Goal: Transaction & Acquisition: Purchase product/service

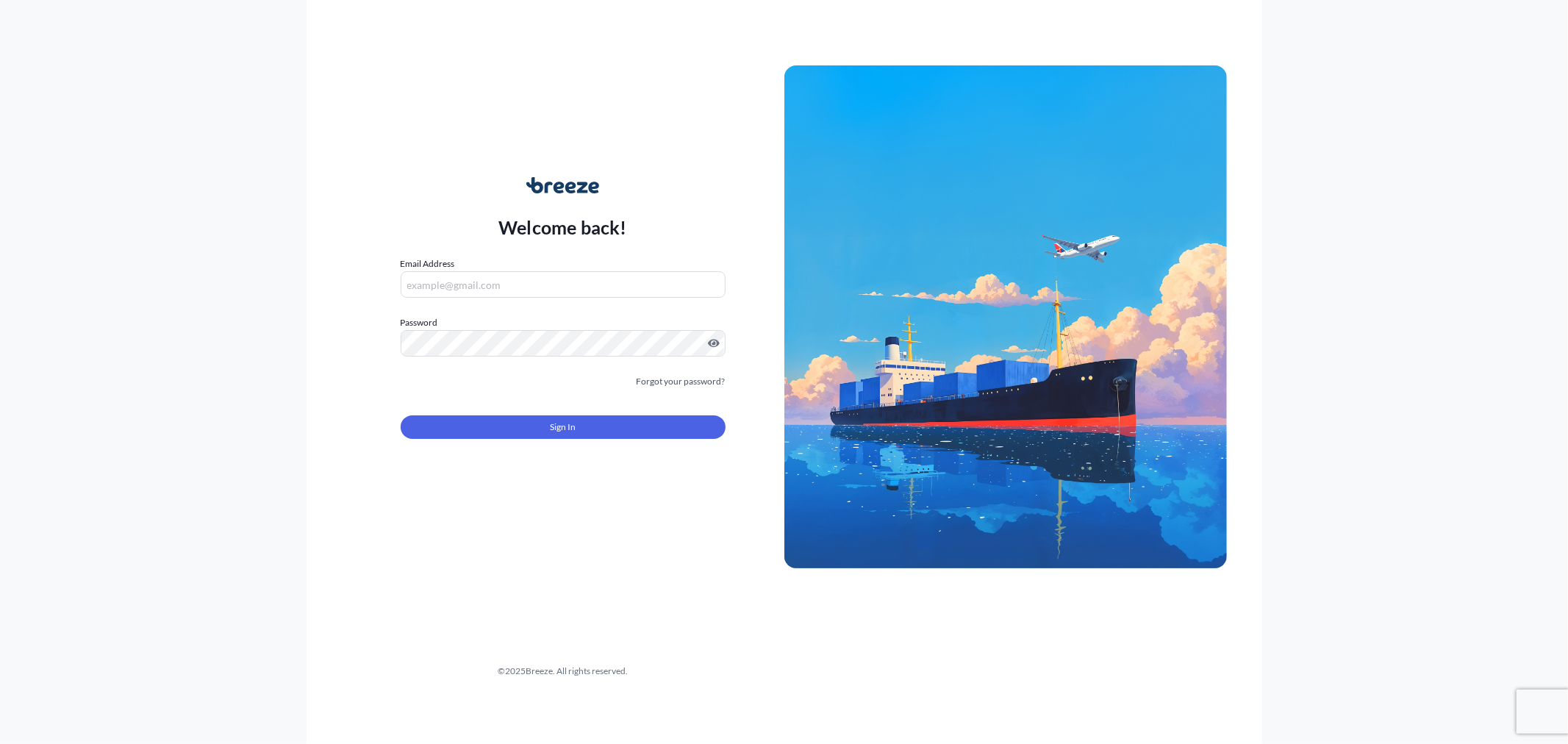
type input "[PERSON_NAME][EMAIL_ADDRESS][DOMAIN_NAME]"
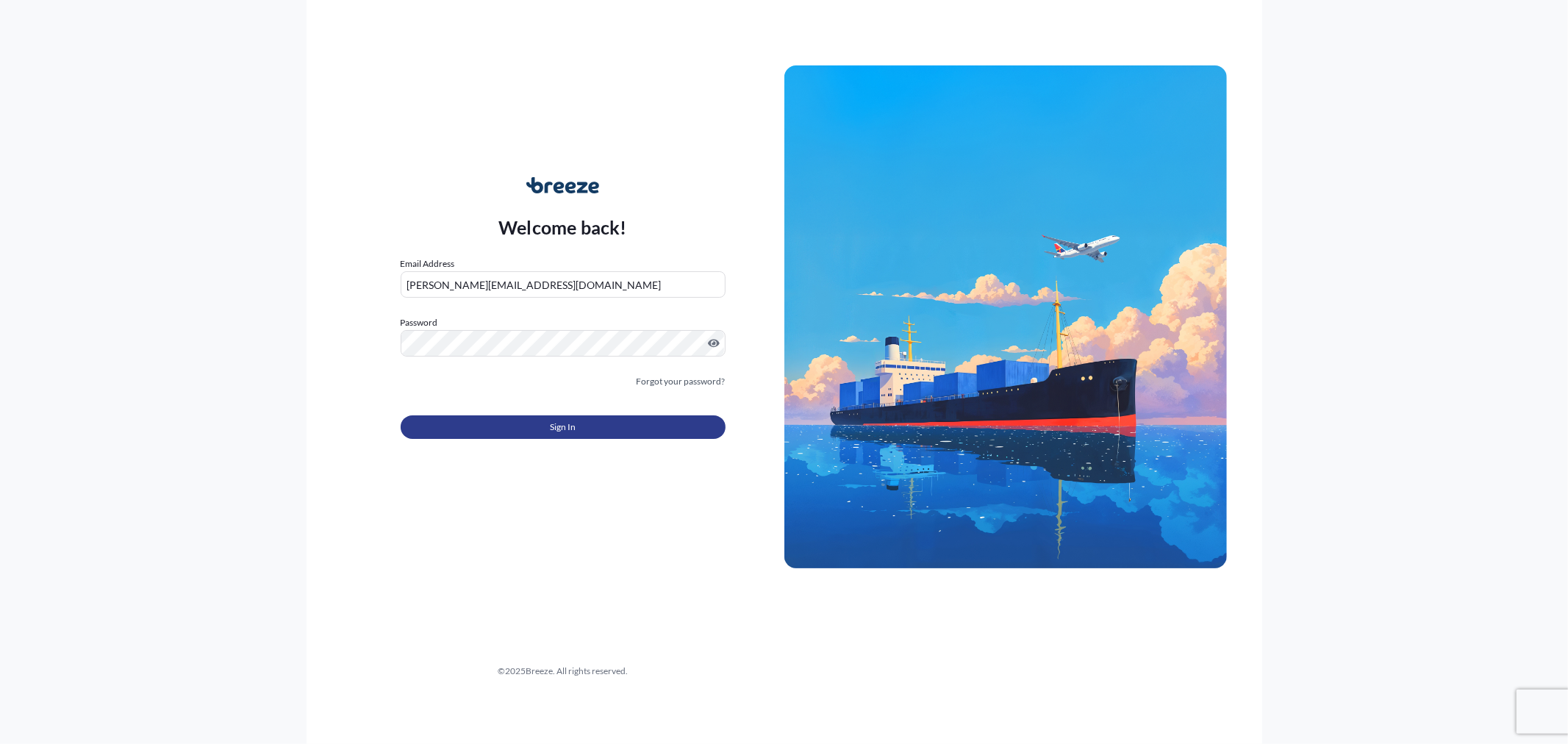
click at [508, 423] on button "Sign In" at bounding box center [563, 427] width 325 height 24
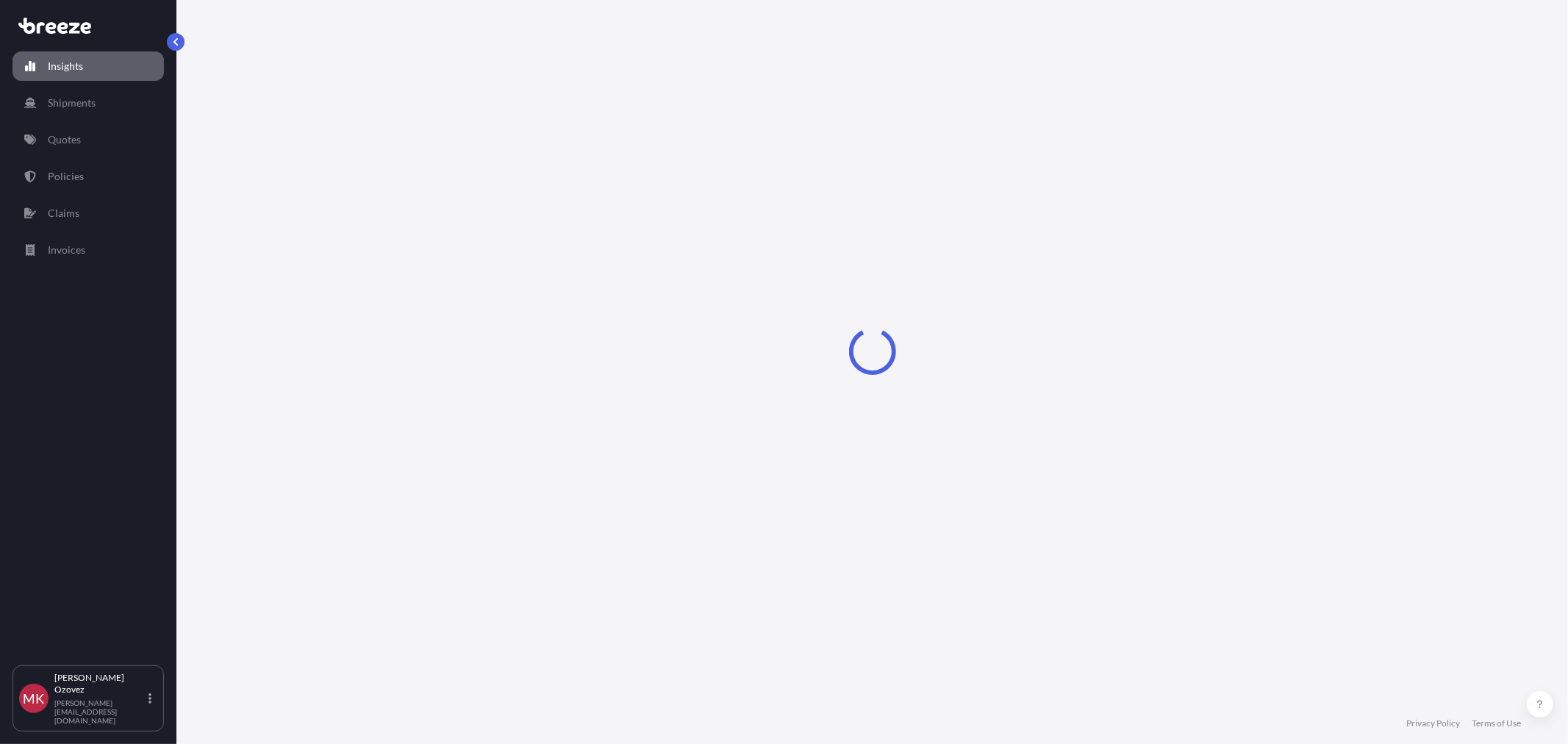
select select "2025"
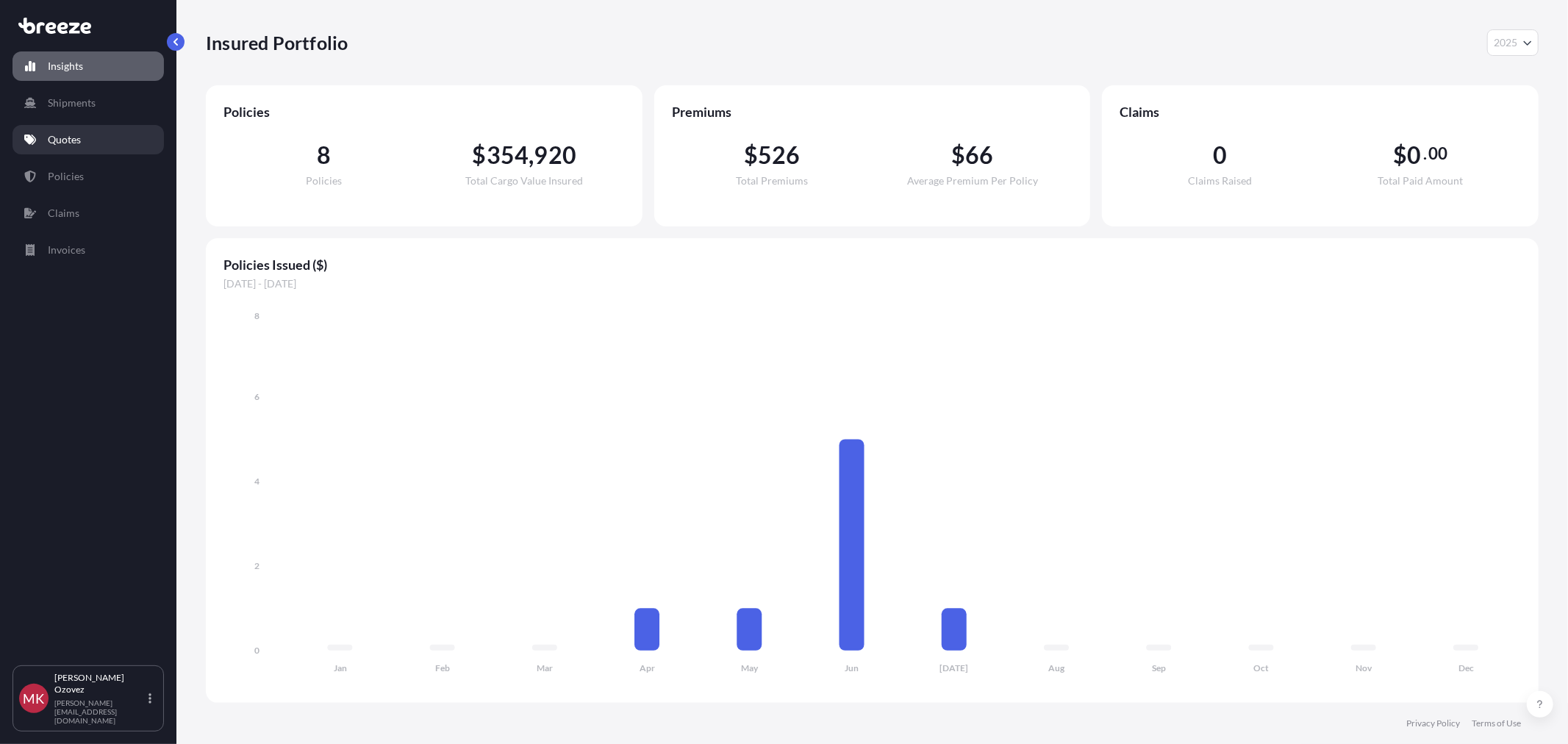
click at [91, 144] on link "Quotes" at bounding box center [88, 139] width 152 height 29
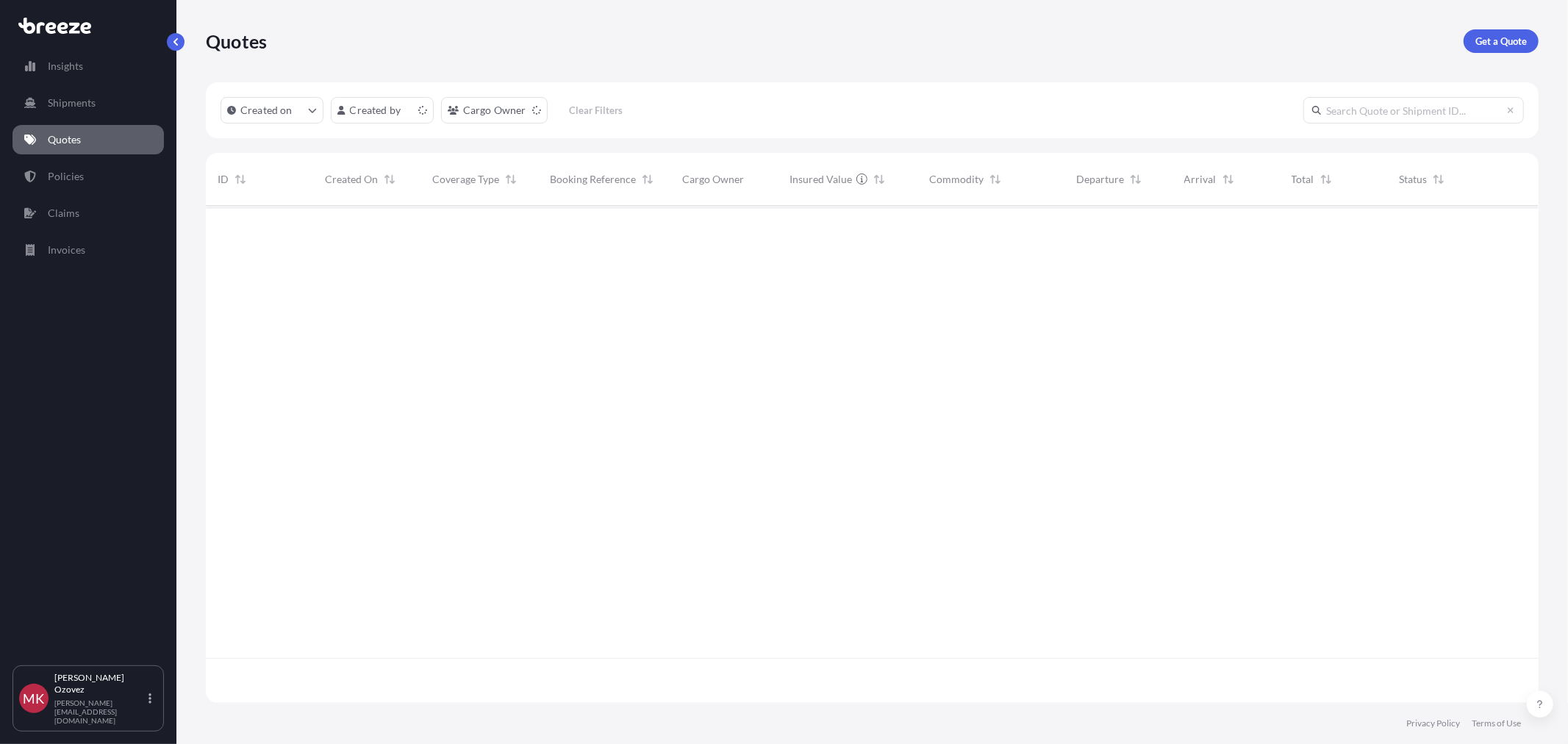
scroll to position [493, 1320]
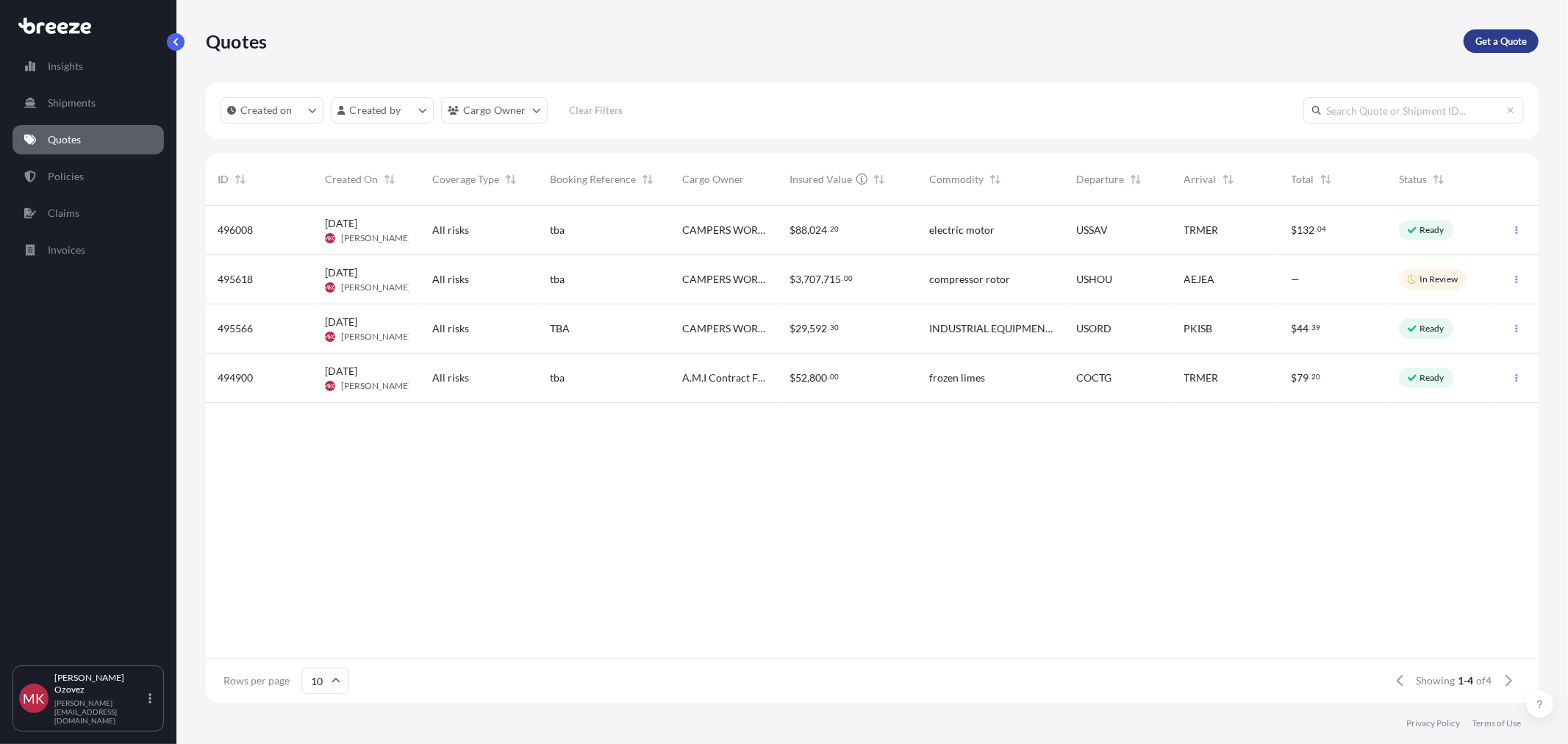
click at [1500, 41] on p "Get a Quote" at bounding box center [1501, 41] width 52 height 15
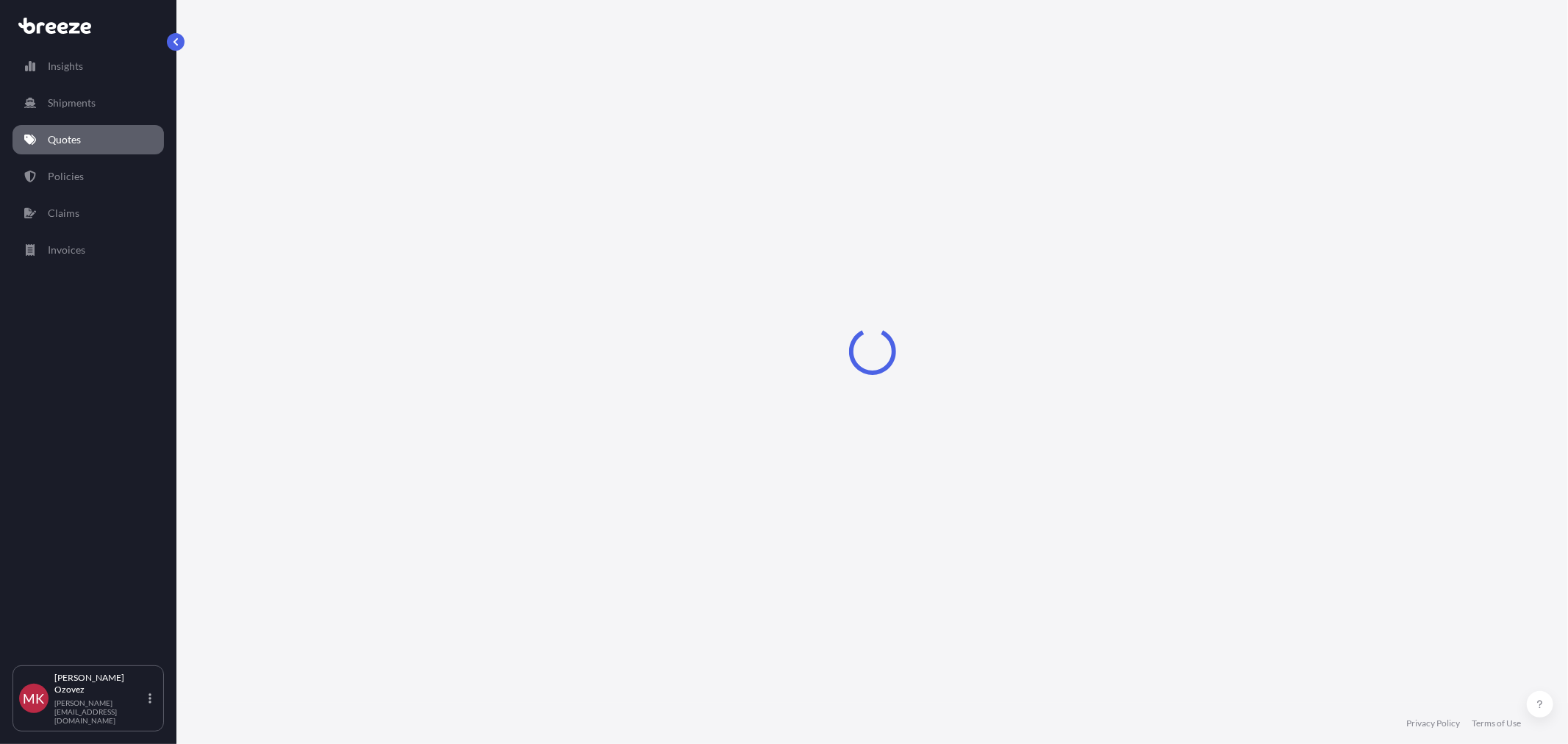
select select "Sea"
select select "1"
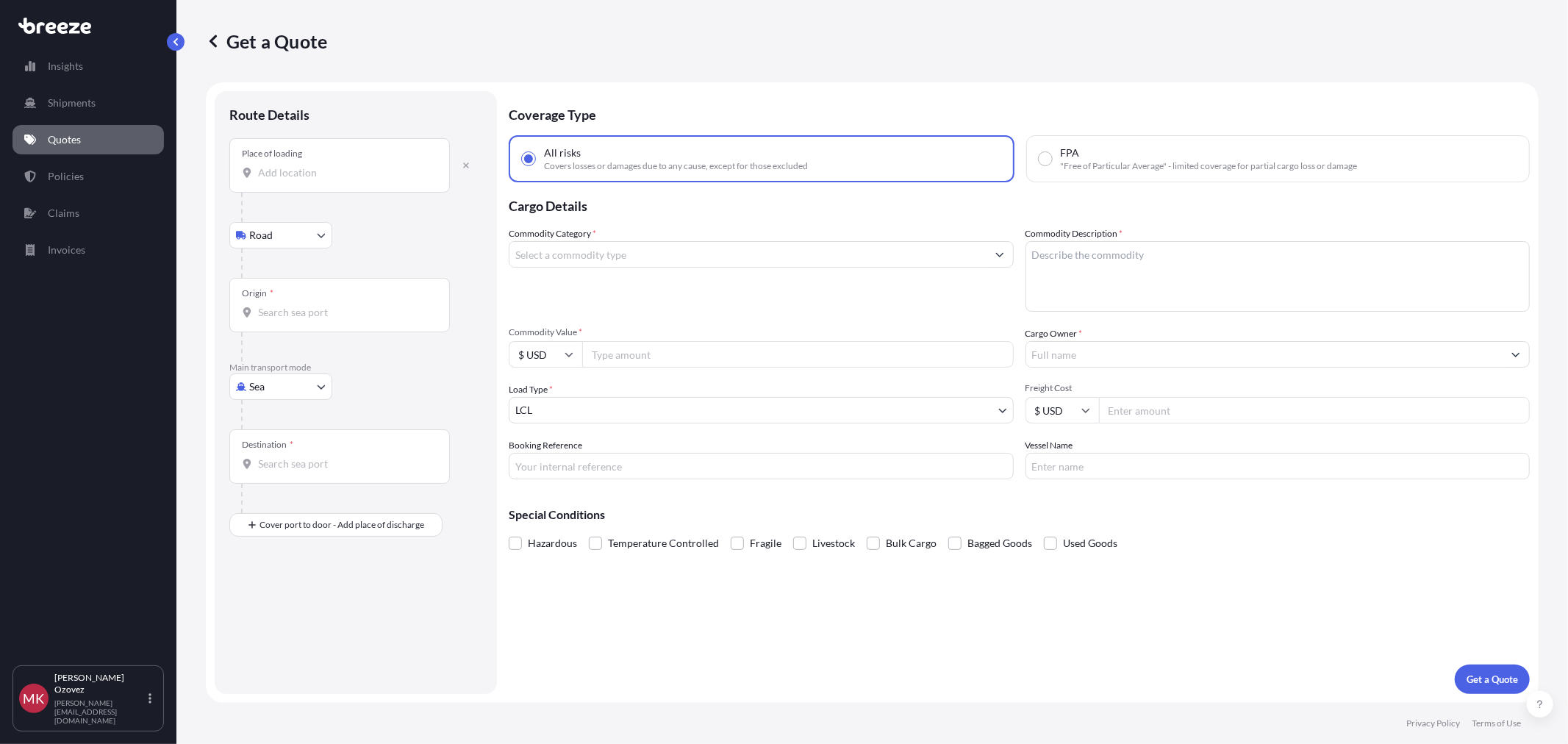
click at [310, 174] on input "Place of loading" at bounding box center [345, 172] width 174 height 15
type input "h"
click at [303, 174] on input "elmada" at bounding box center [345, 172] width 174 height 15
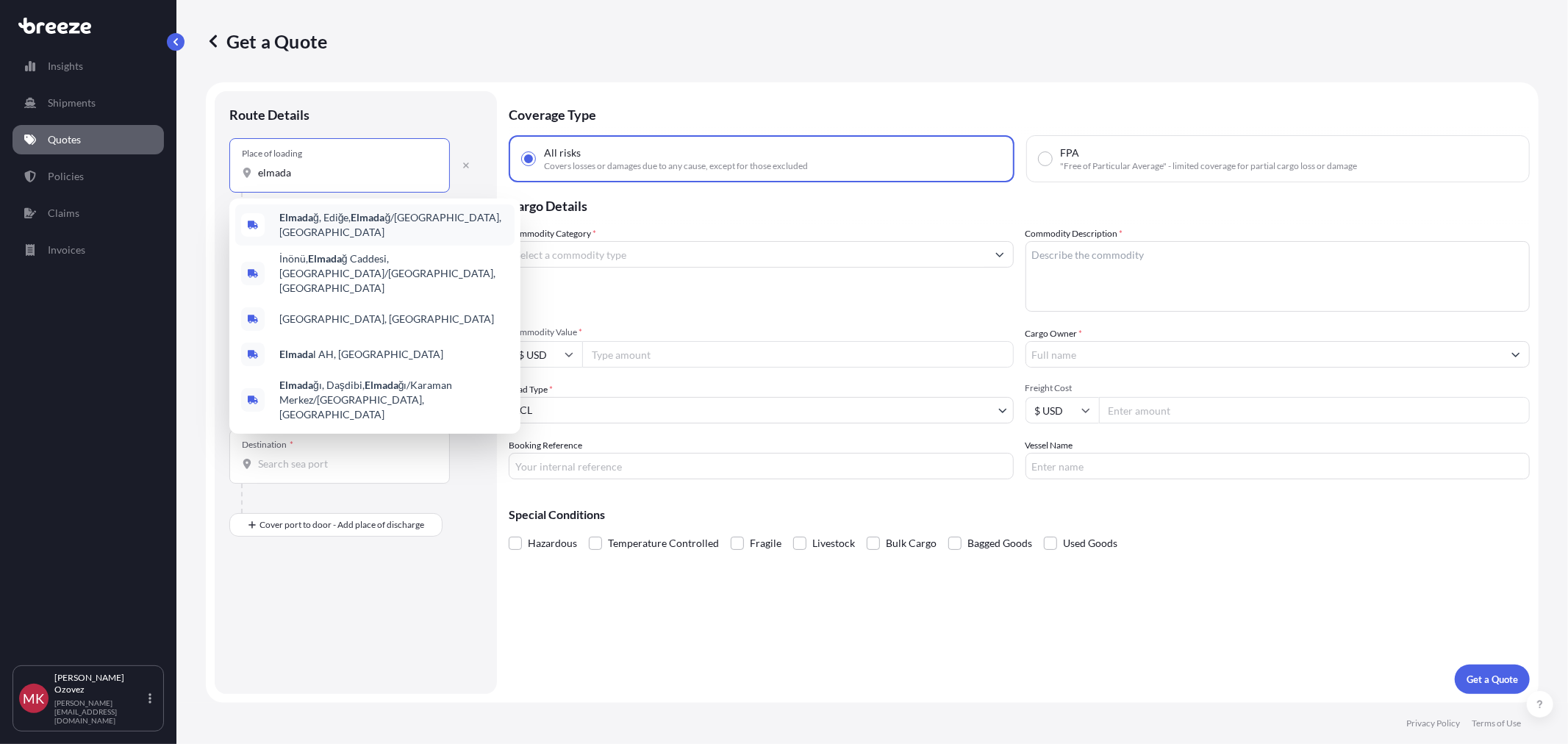
click at [329, 216] on span "Elmada ğ, Ediğe, Elmada ğ/[GEOGRAPHIC_DATA], [GEOGRAPHIC_DATA]" at bounding box center [394, 225] width 229 height 29
type input "Elmadağ, Ediğe, Elmadağ/[GEOGRAPHIC_DATA], [GEOGRAPHIC_DATA]"
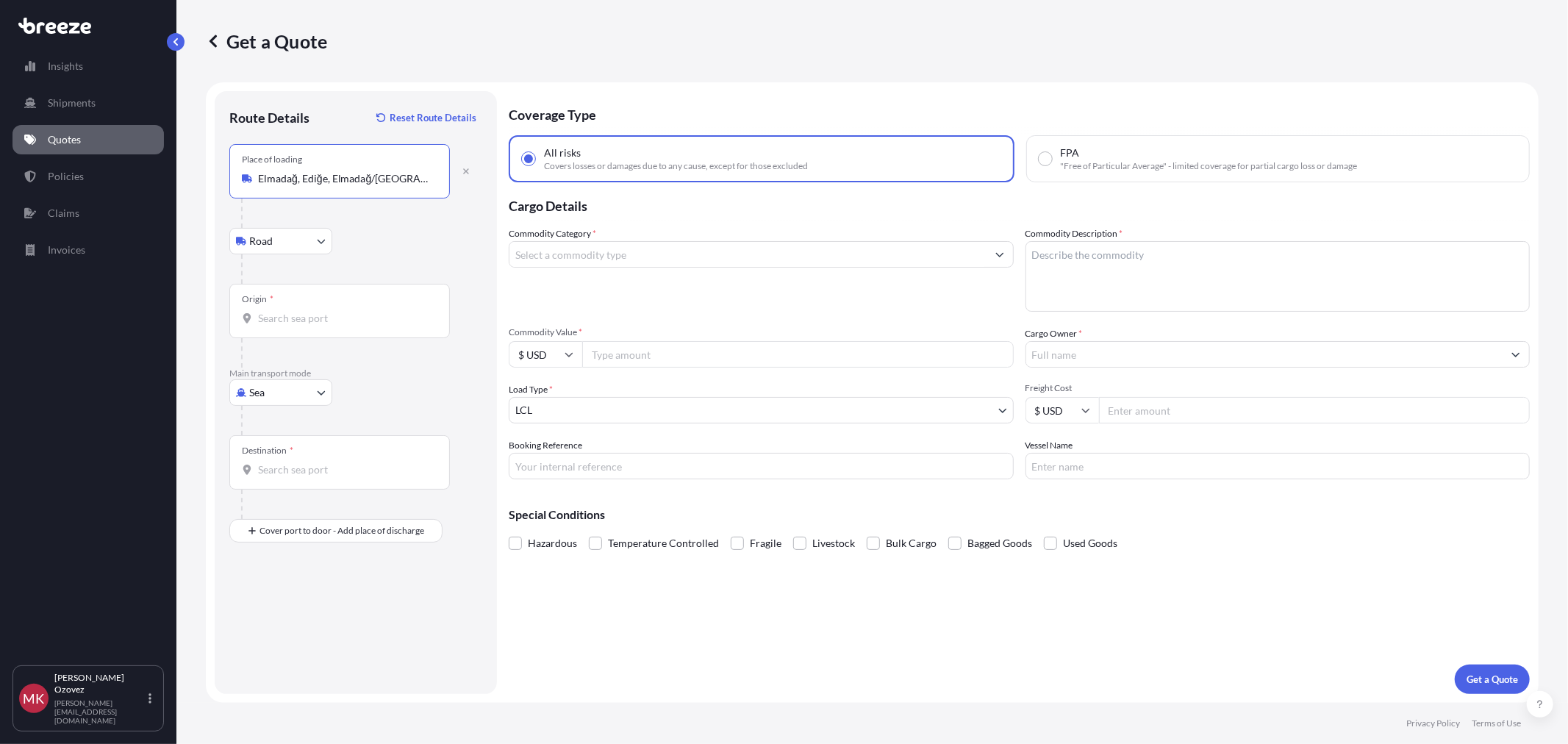
click at [319, 318] on input "Origin *" at bounding box center [345, 318] width 174 height 15
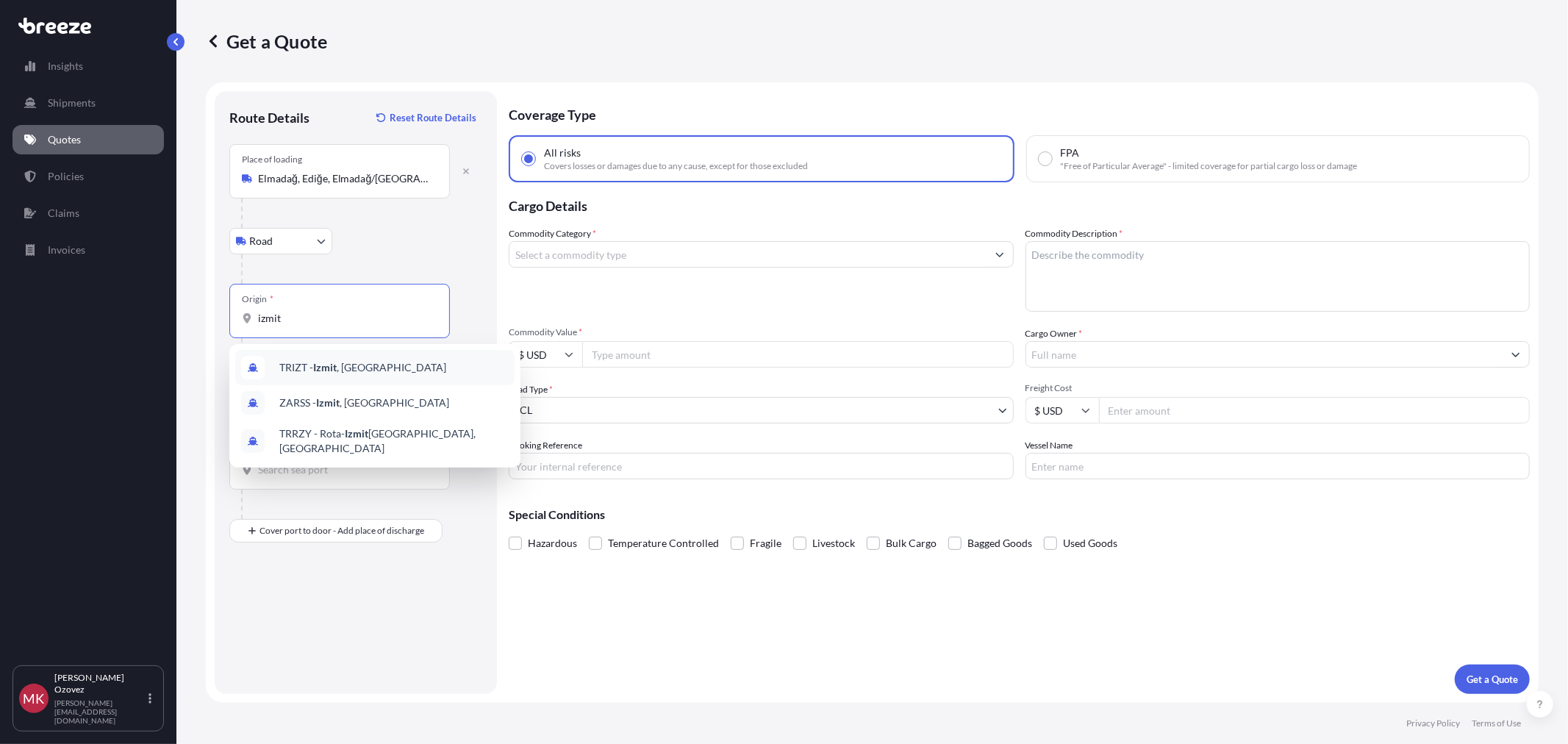
click at [340, 369] on span "TRIZT - [GEOGRAPHIC_DATA] , [GEOGRAPHIC_DATA]" at bounding box center [363, 368] width 167 height 15
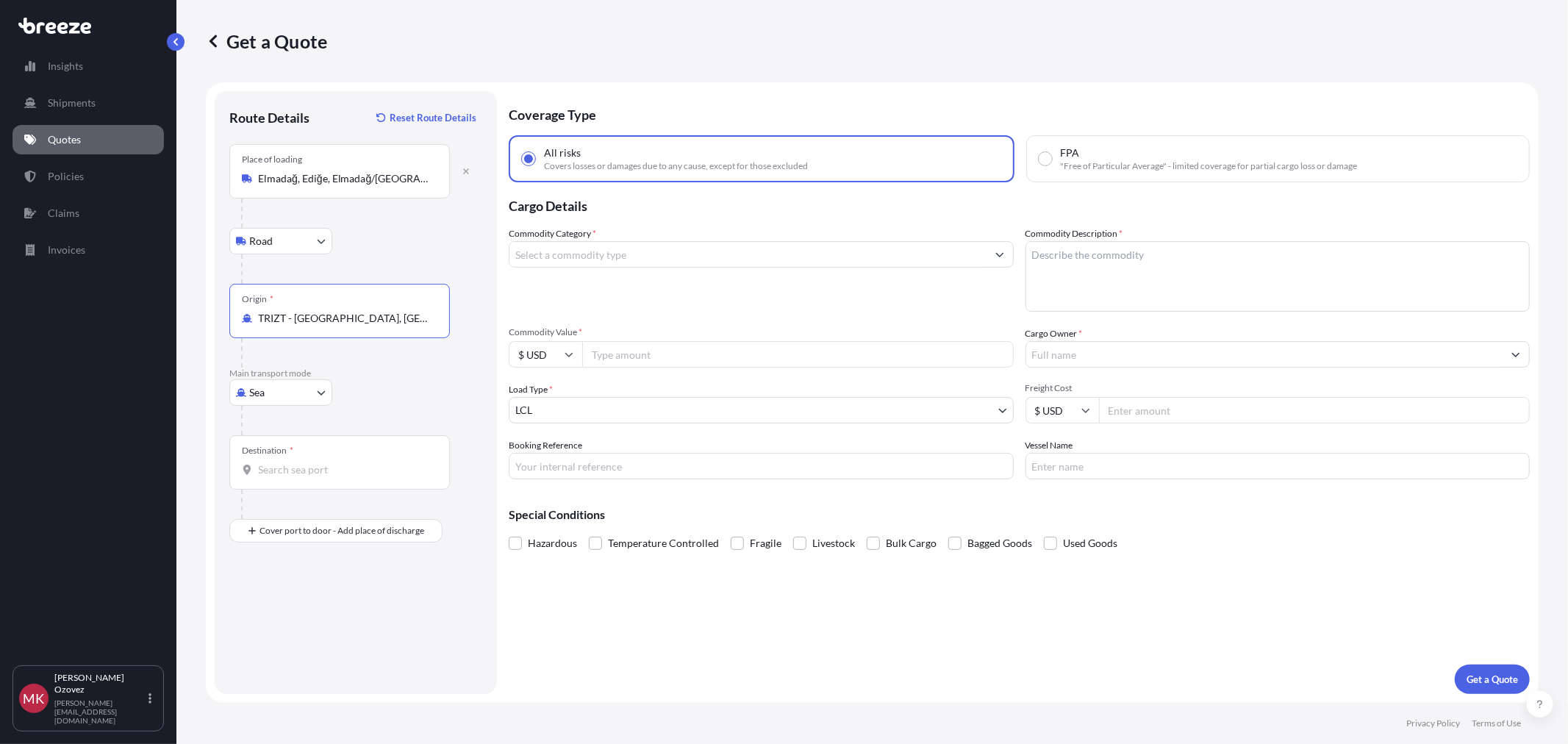
type input "TRIZT - [GEOGRAPHIC_DATA], [GEOGRAPHIC_DATA]"
click at [290, 475] on input "Destination *" at bounding box center [345, 470] width 174 height 15
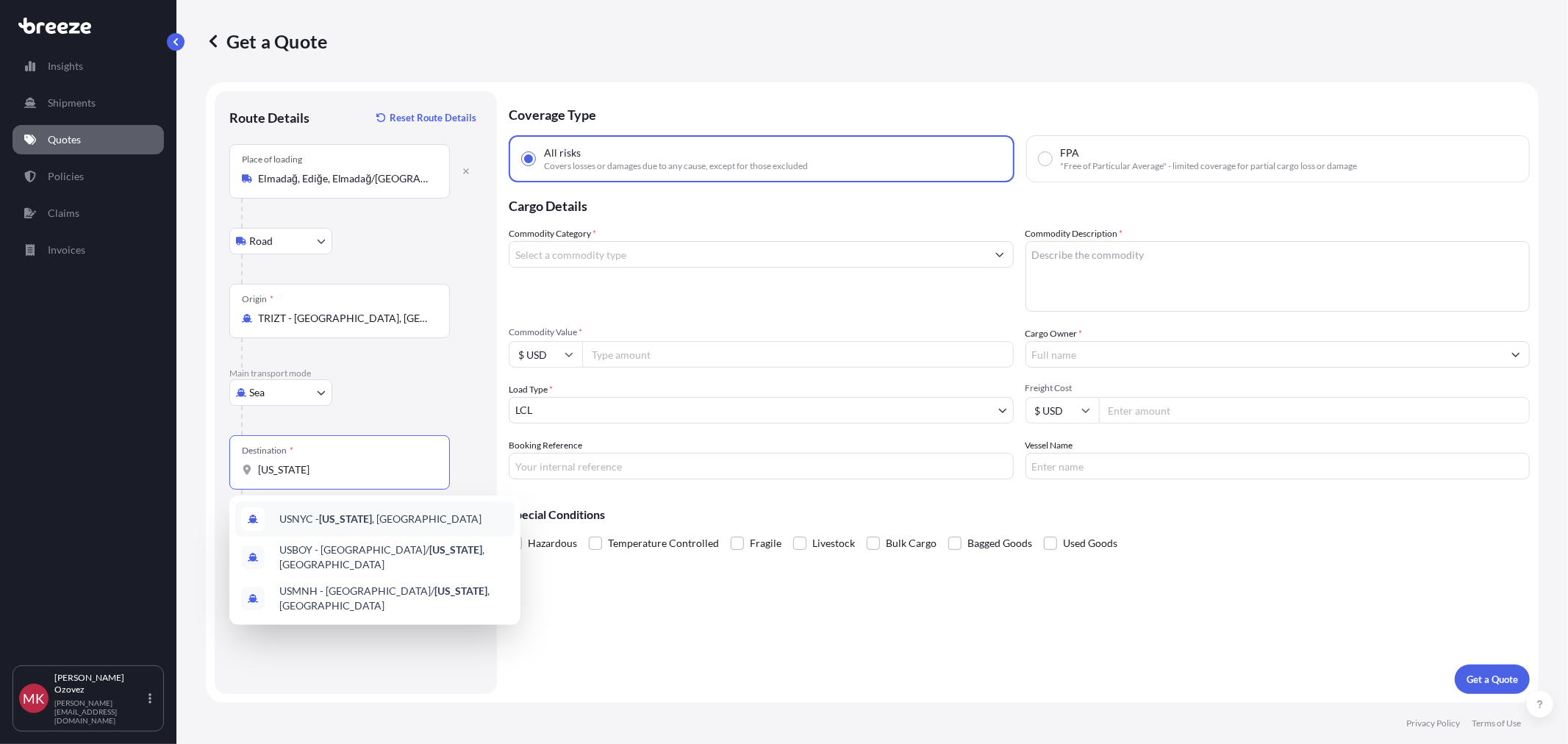
click at [366, 518] on span "USNYC - [US_STATE] , [GEOGRAPHIC_DATA]" at bounding box center [380, 519] width 202 height 15
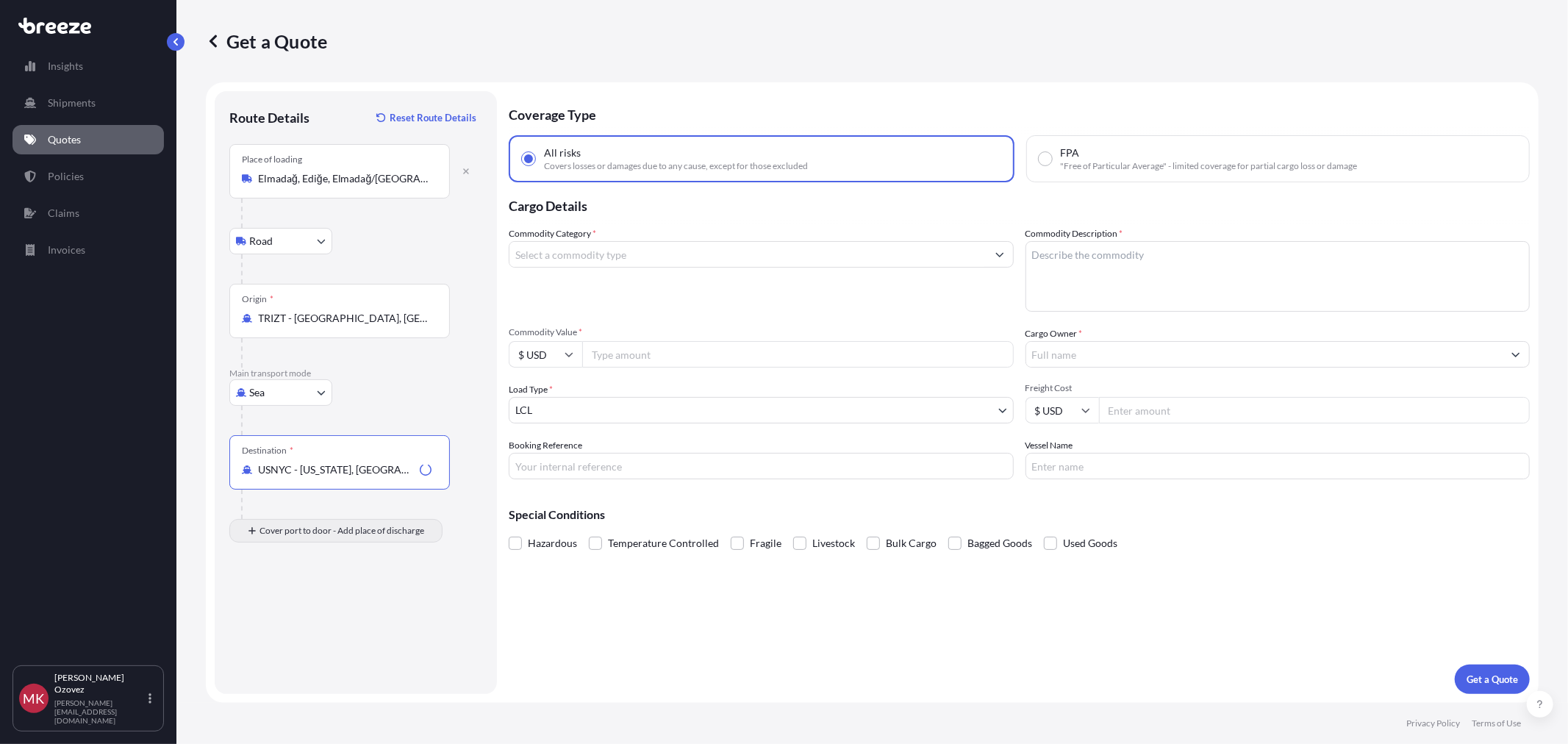
type input "USNYC - [US_STATE], [GEOGRAPHIC_DATA]"
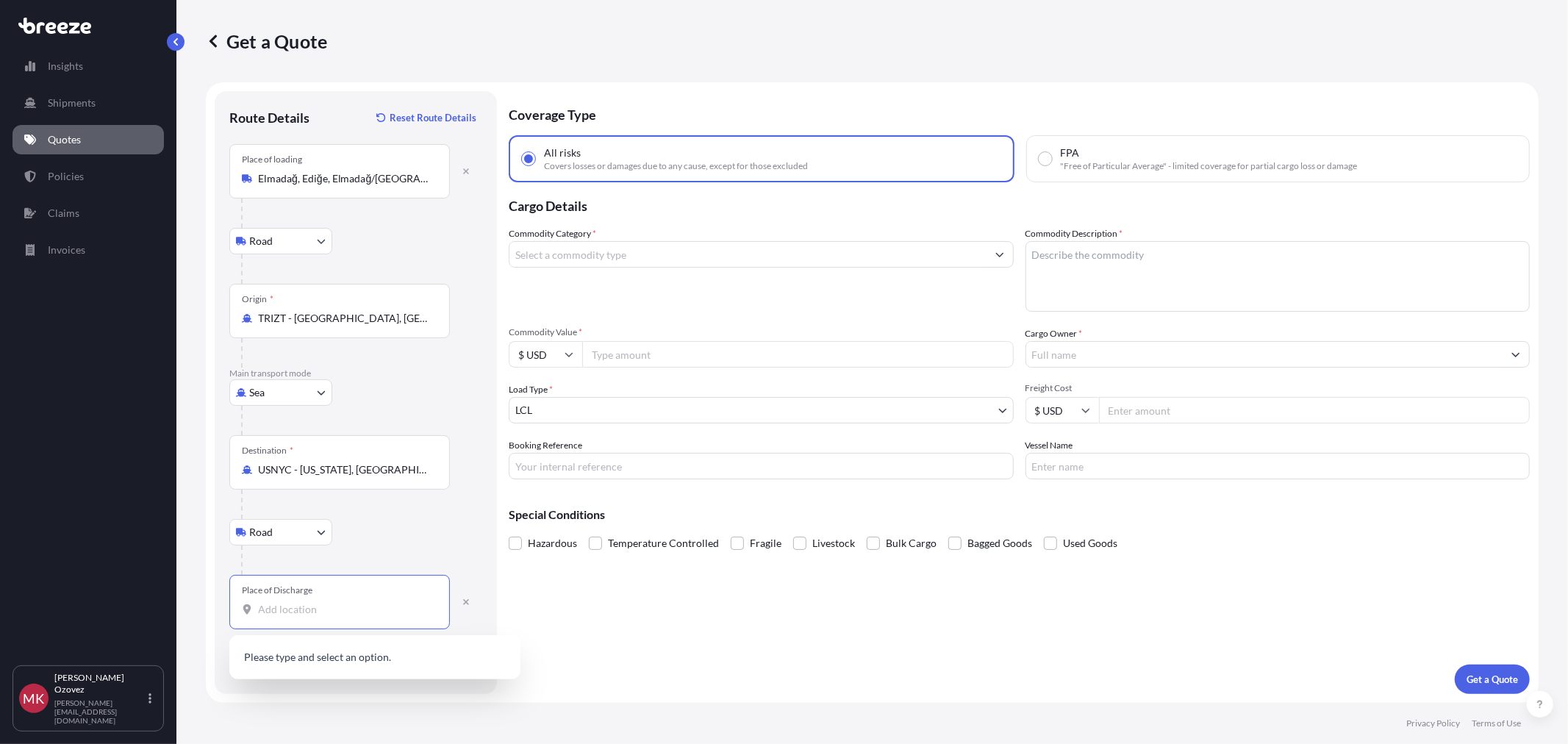
click at [271, 609] on input "Place of Discharge" at bounding box center [345, 609] width 174 height 15
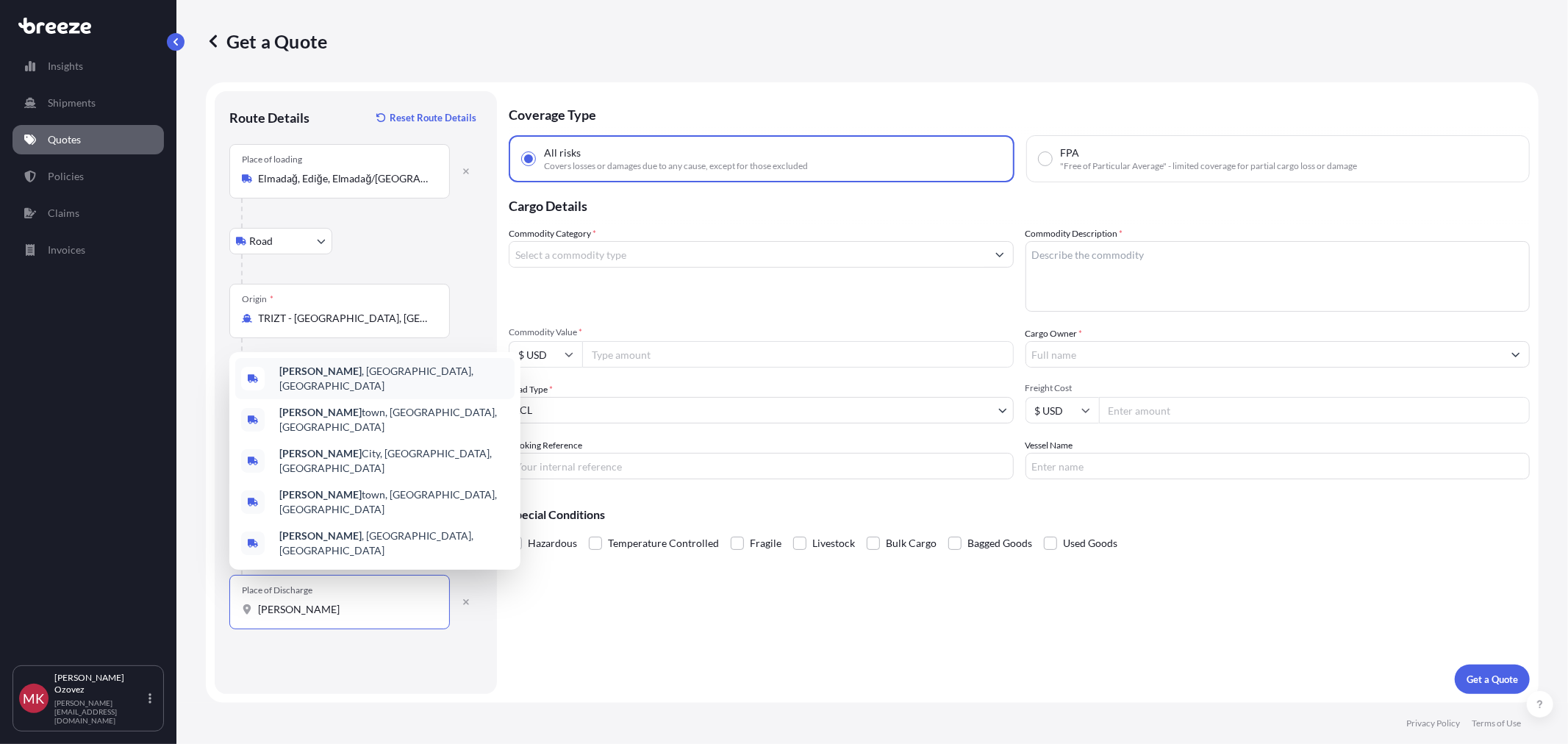
click at [341, 393] on span "[GEOGRAPHIC_DATA] , [GEOGRAPHIC_DATA], [GEOGRAPHIC_DATA]" at bounding box center [394, 378] width 229 height 29
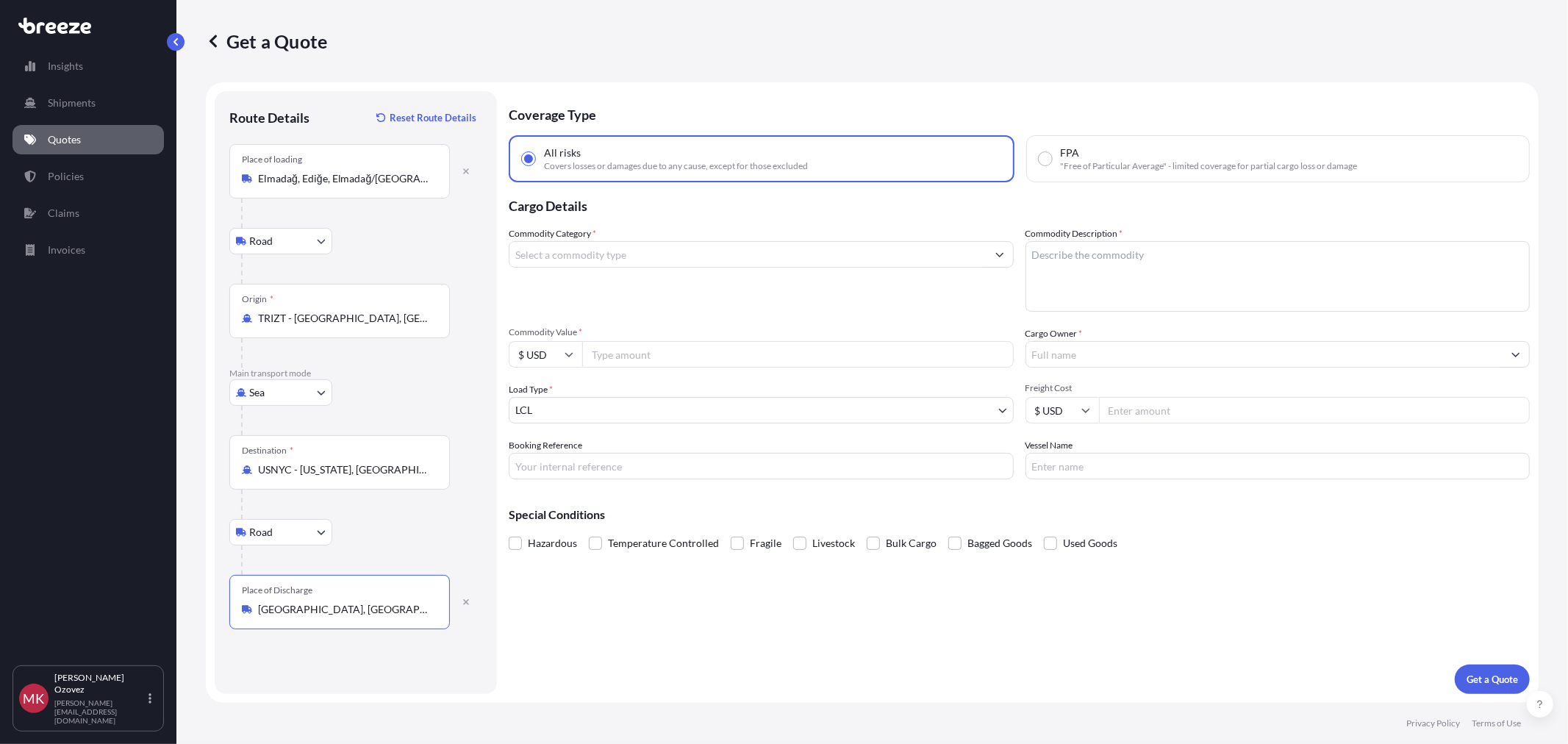
type input "[GEOGRAPHIC_DATA], [GEOGRAPHIC_DATA], [GEOGRAPHIC_DATA]"
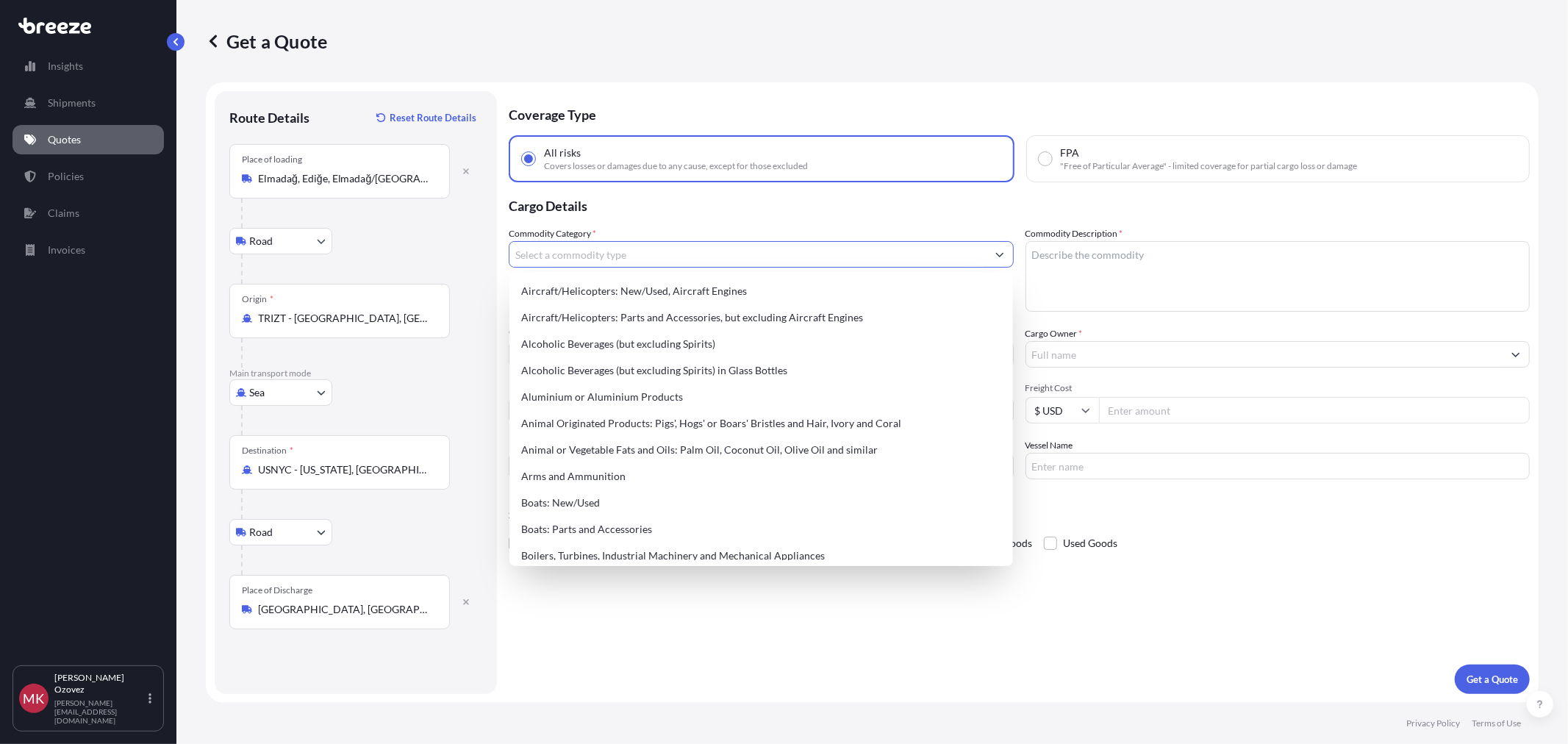
click at [681, 253] on input "Commodity Category *" at bounding box center [748, 254] width 477 height 26
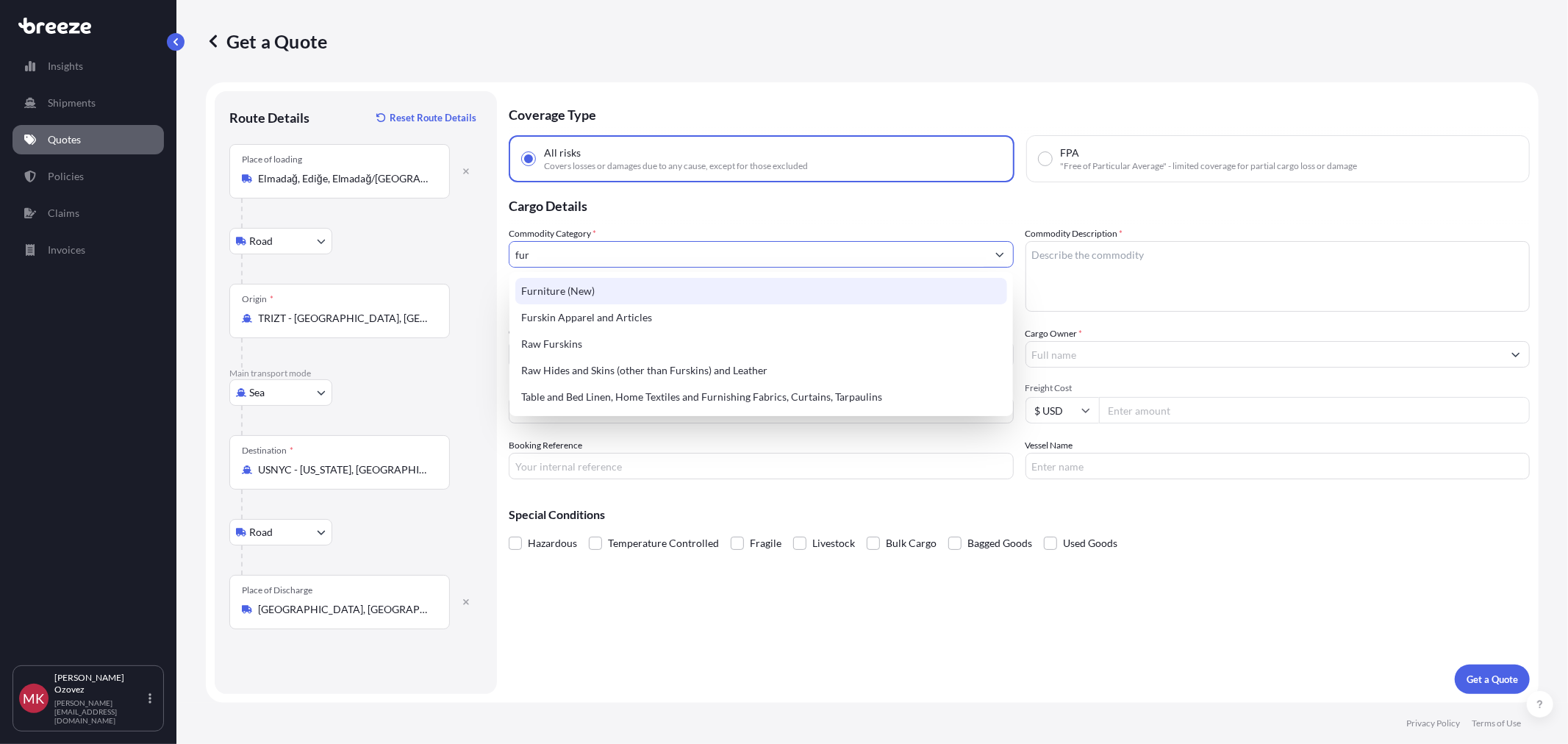
click at [644, 299] on div "Furniture (New)" at bounding box center [761, 291] width 491 height 26
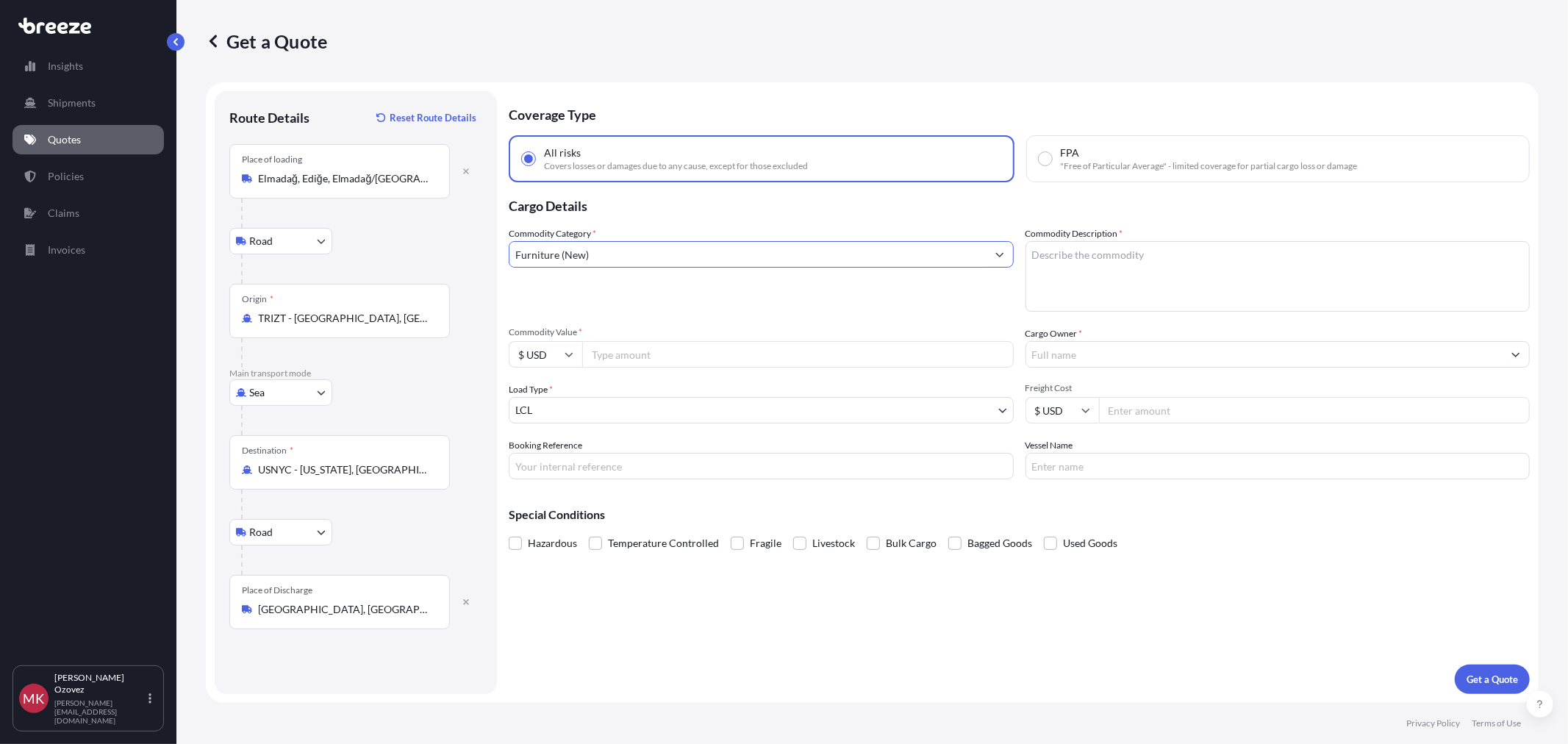
type input "Furniture (New)"
click at [1138, 268] on textarea "Commodity Description *" at bounding box center [1278, 276] width 505 height 71
type textarea "p"
type textarea "office furniture"
click at [729, 350] on input "Commodity Value *" at bounding box center [798, 354] width 432 height 26
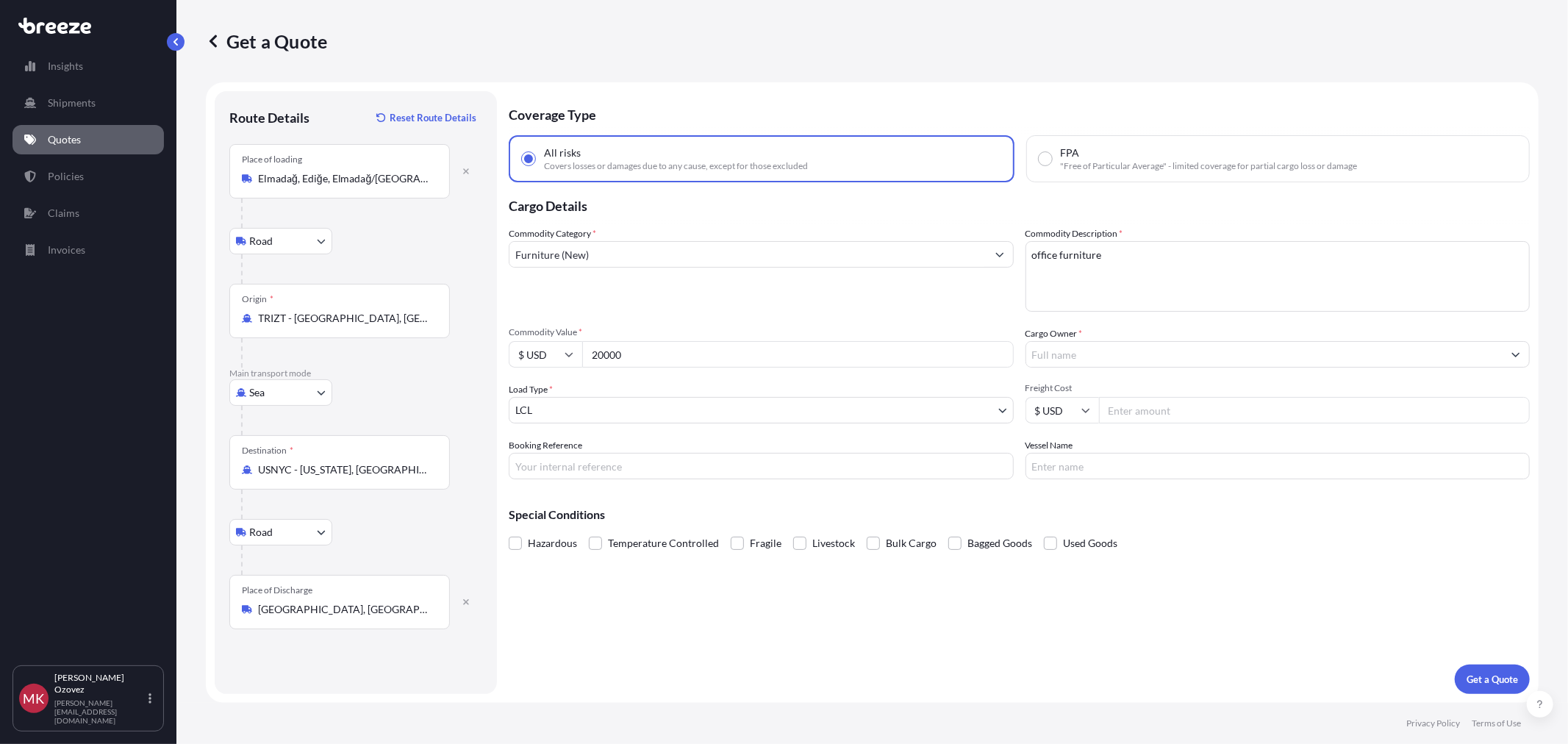
type input "20000"
click at [1113, 350] on input "Cargo Owner *" at bounding box center [1265, 354] width 477 height 26
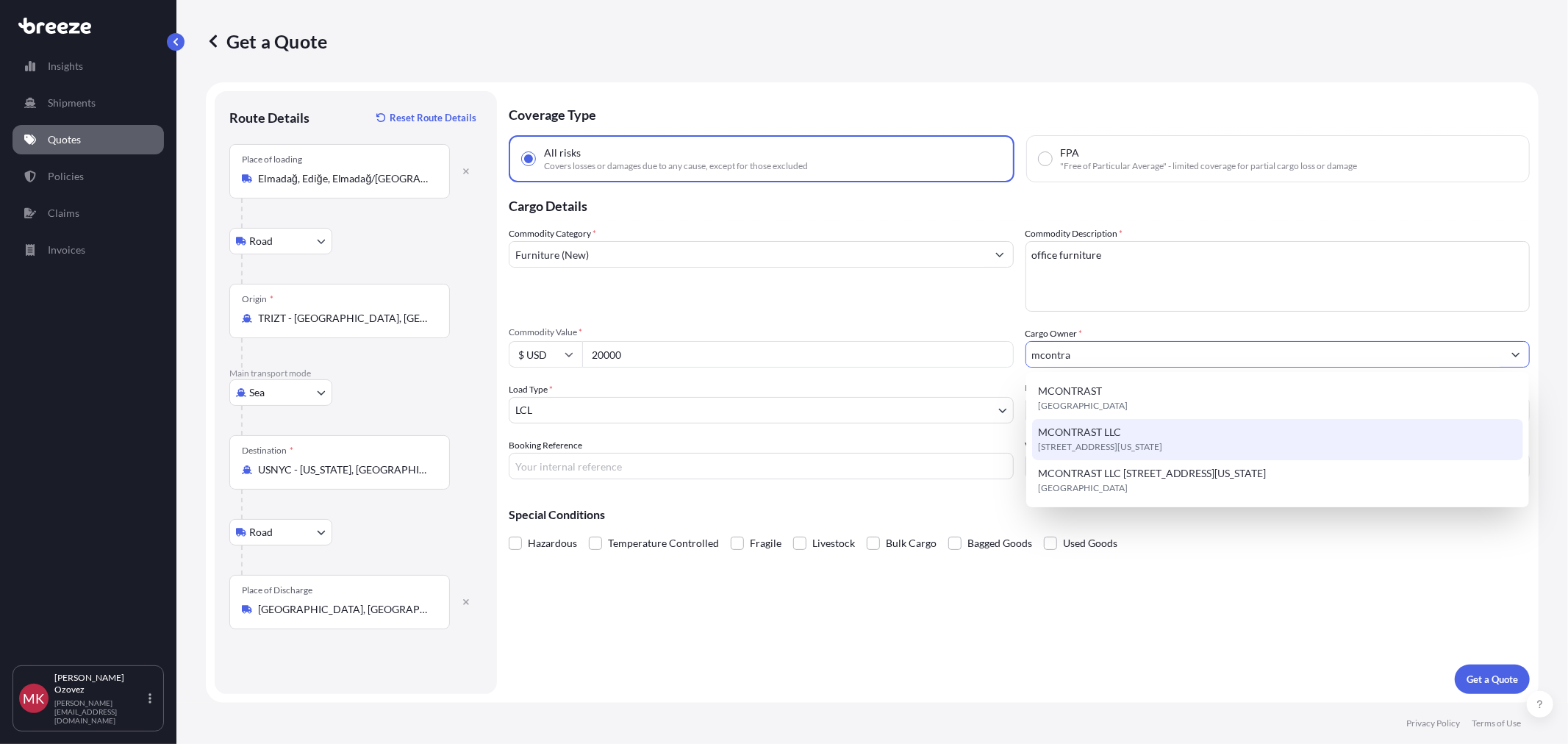
click at [1199, 430] on div "MCONTRAST LLC [STREET_ADDRESS][US_STATE]" at bounding box center [1277, 440] width 491 height 41
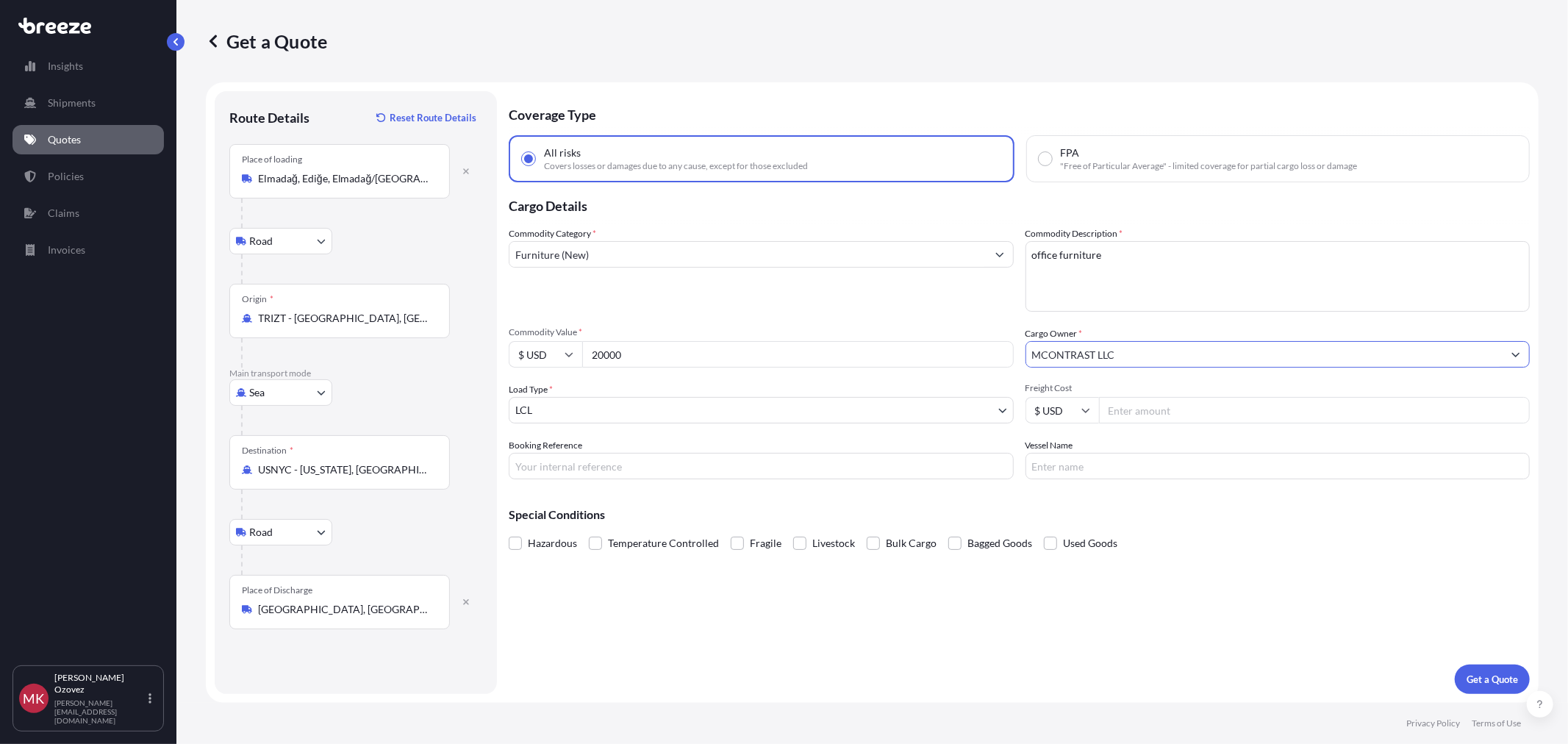
type input "MCONTRAST LLC"
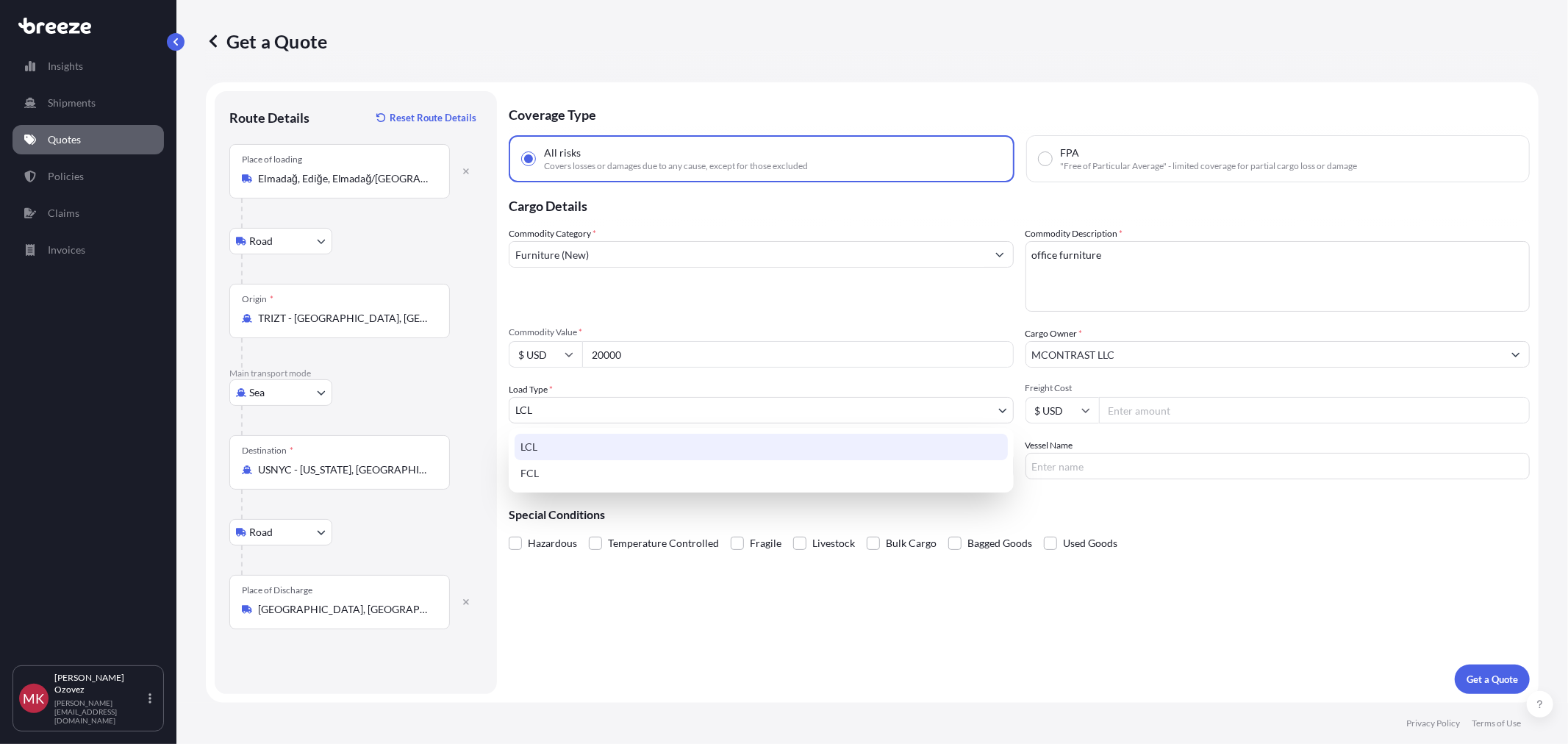
click at [657, 402] on body "9 options available. 3 options available. Insights Shipments Quotes Policies Cl…" at bounding box center [784, 372] width 1568 height 744
click at [573, 468] on div "FCL" at bounding box center [761, 473] width 493 height 26
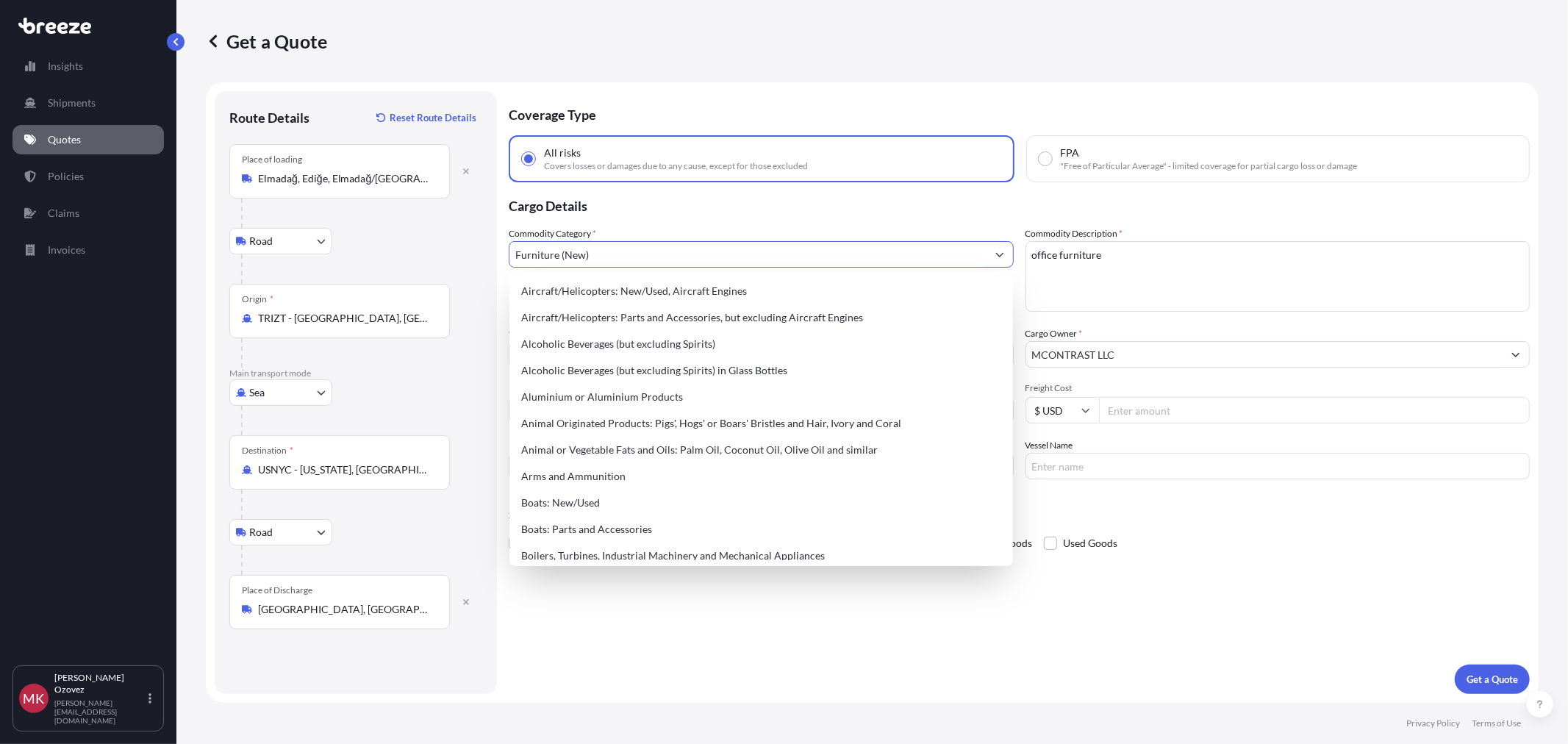
click at [1000, 252] on icon "Show suggestions" at bounding box center [1000, 254] width 9 height 9
click at [1000, 252] on icon "Show suggestions" at bounding box center [1000, 254] width 9 height 9
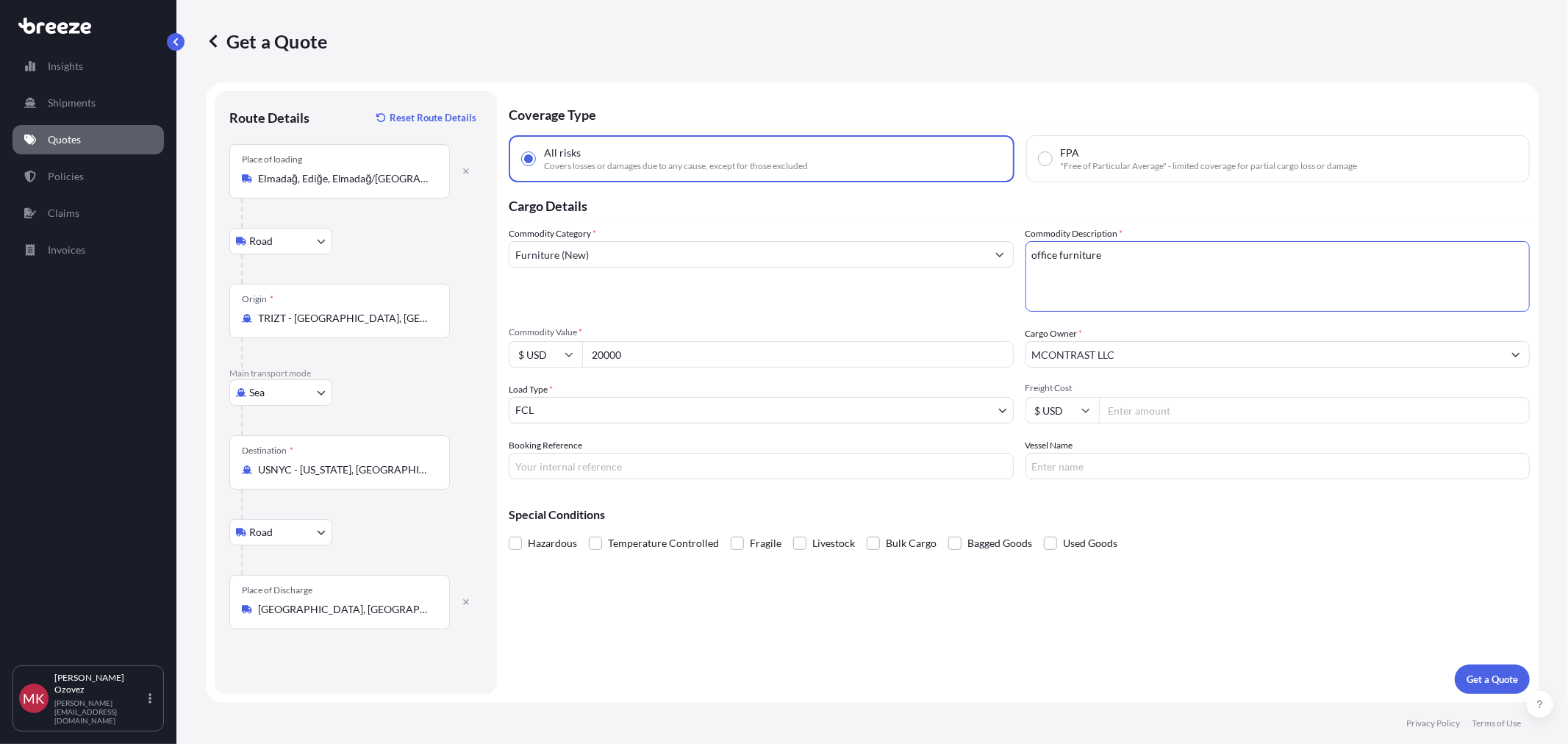
click at [1065, 268] on textarea "office furniture" at bounding box center [1278, 276] width 505 height 71
drag, startPoint x: 1182, startPoint y: 268, endPoint x: 1009, endPoint y: 254, distance: 173.6
click at [1009, 254] on div "Commodity Category * Furniture (New) Commodity Description * office furniture C…" at bounding box center [1019, 353] width 1021 height 253
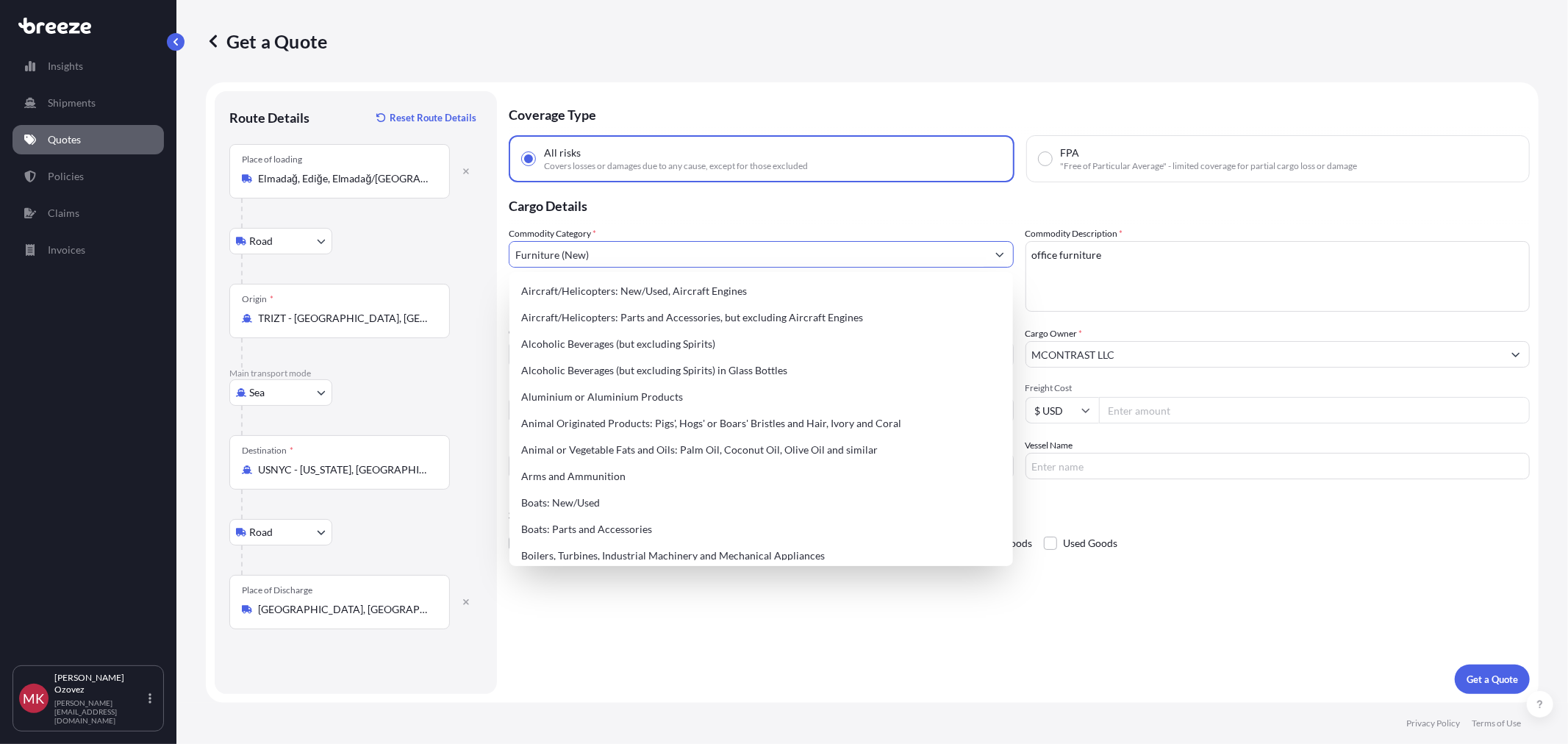
click at [1000, 254] on icon "Show suggestions" at bounding box center [1000, 256] width 8 height 5
click at [1107, 271] on textarea "office furniture" at bounding box center [1278, 276] width 505 height 71
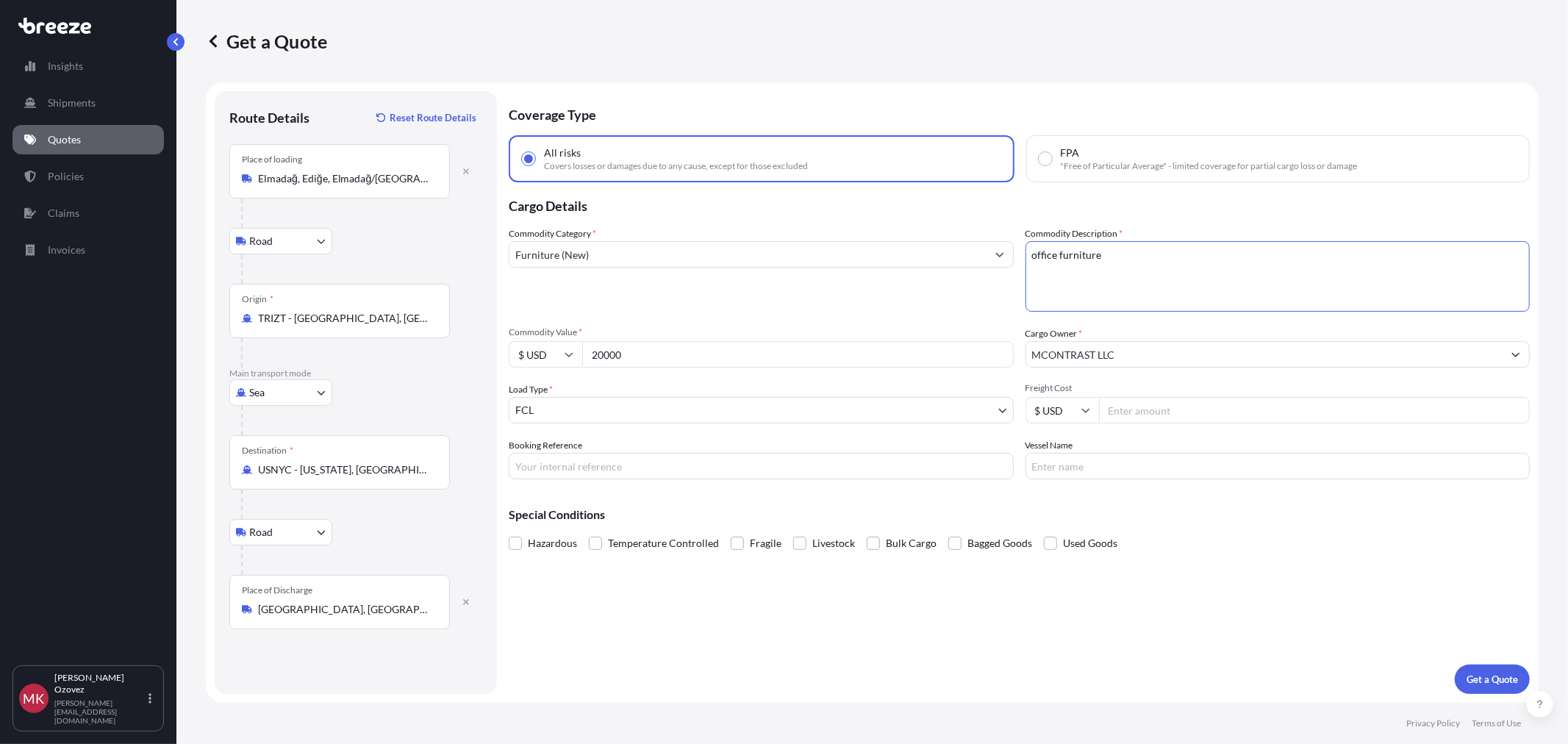
drag, startPoint x: 1108, startPoint y: 256, endPoint x: 1009, endPoint y: 252, distance: 99.1
click at [1009, 252] on div "Commodity Category * Furniture (New) Commodity Description * office furniture C…" at bounding box center [1019, 353] width 1021 height 253
click at [1211, 278] on textarea "office furniture" at bounding box center [1278, 276] width 505 height 71
drag, startPoint x: 1147, startPoint y: 262, endPoint x: 963, endPoint y: 239, distance: 185.4
click at [963, 239] on div "Commodity Category * Furniture (New) Commodity Description * office furniture C…" at bounding box center [1019, 353] width 1021 height 253
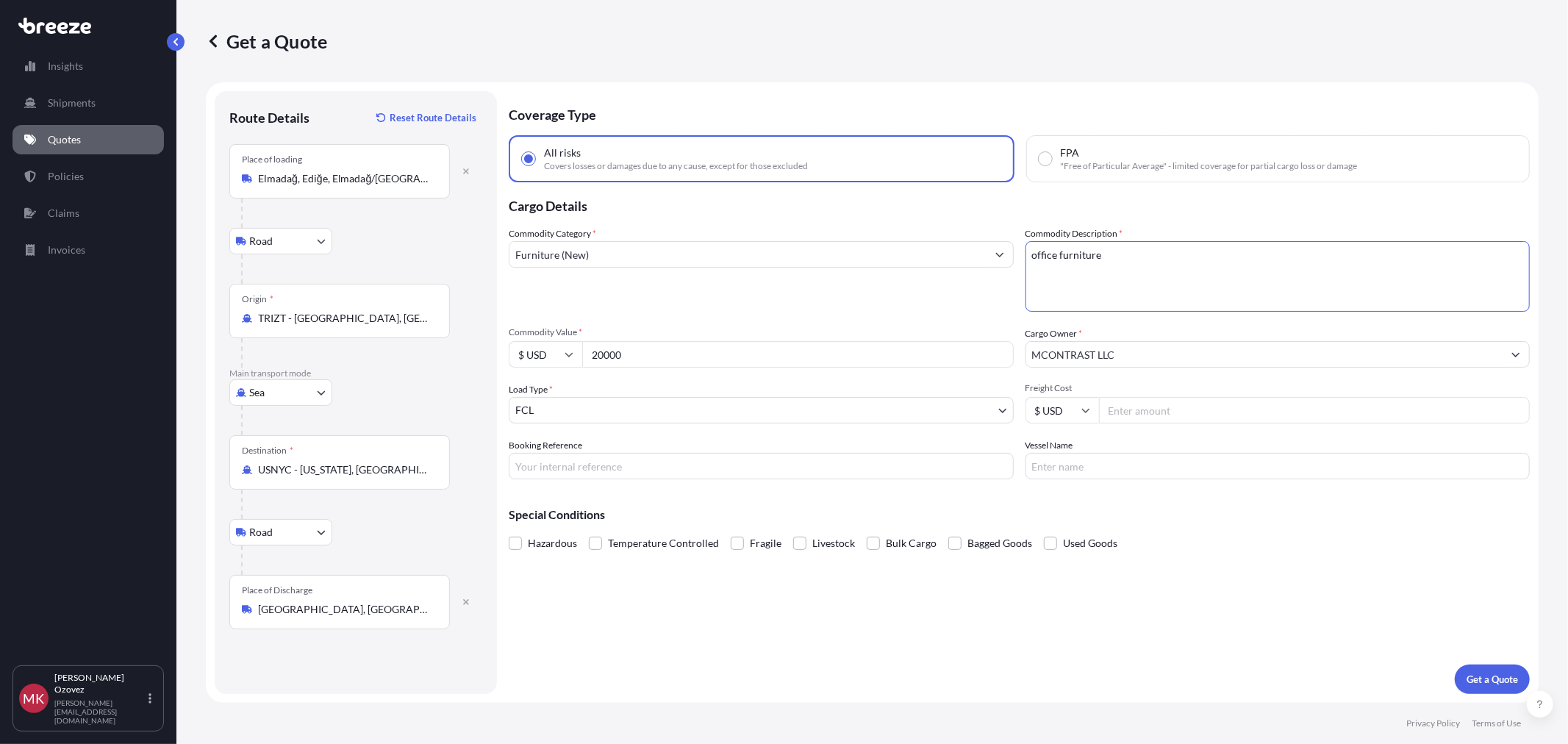
click at [631, 403] on body "Insights Shipments Quotes Policies Claims Invoices [PERSON_NAME] [PERSON_NAME][…" at bounding box center [784, 372] width 1568 height 744
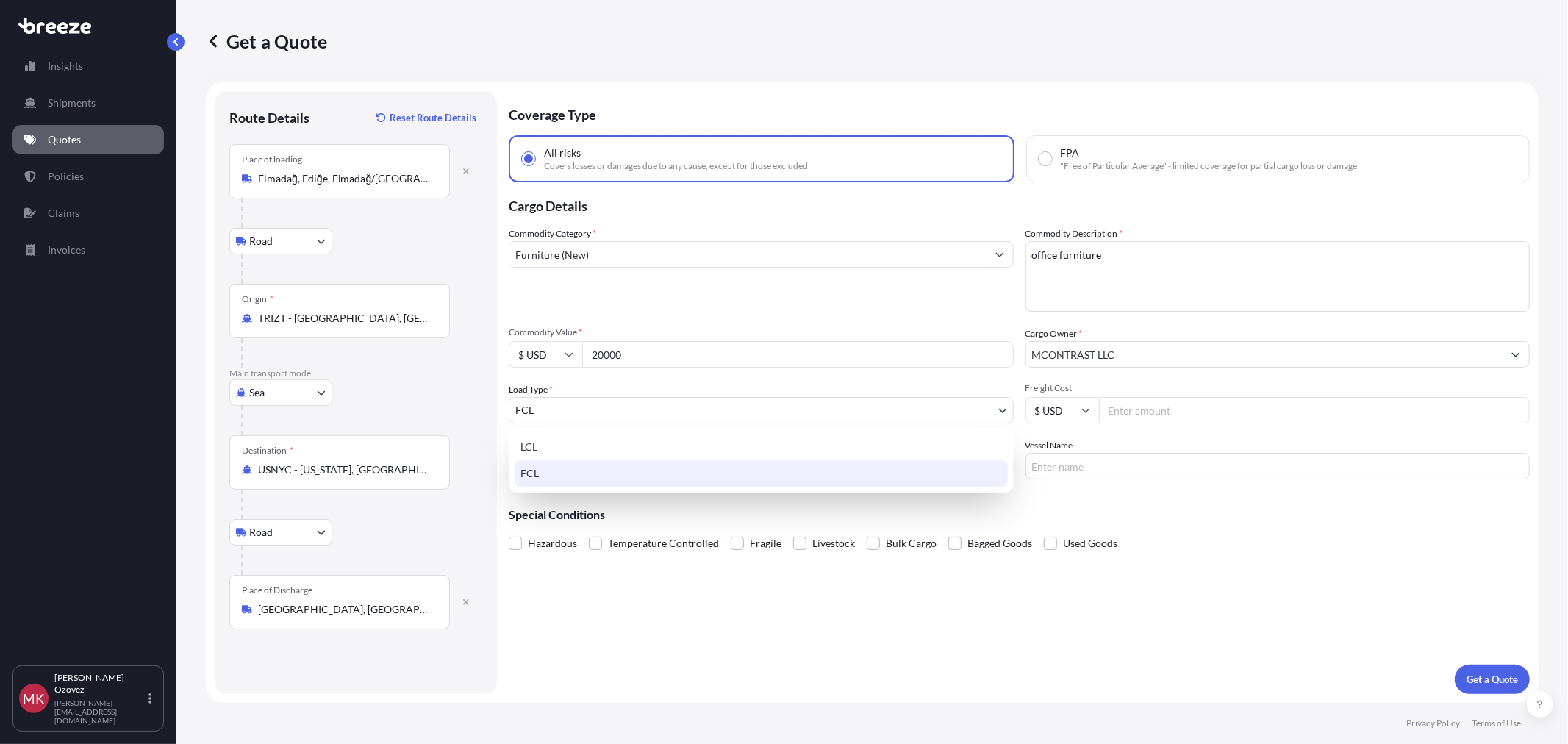
click at [986, 410] on body "Insights Shipments Quotes Policies Claims Invoices [PERSON_NAME] [PERSON_NAME][…" at bounding box center [784, 372] width 1568 height 744
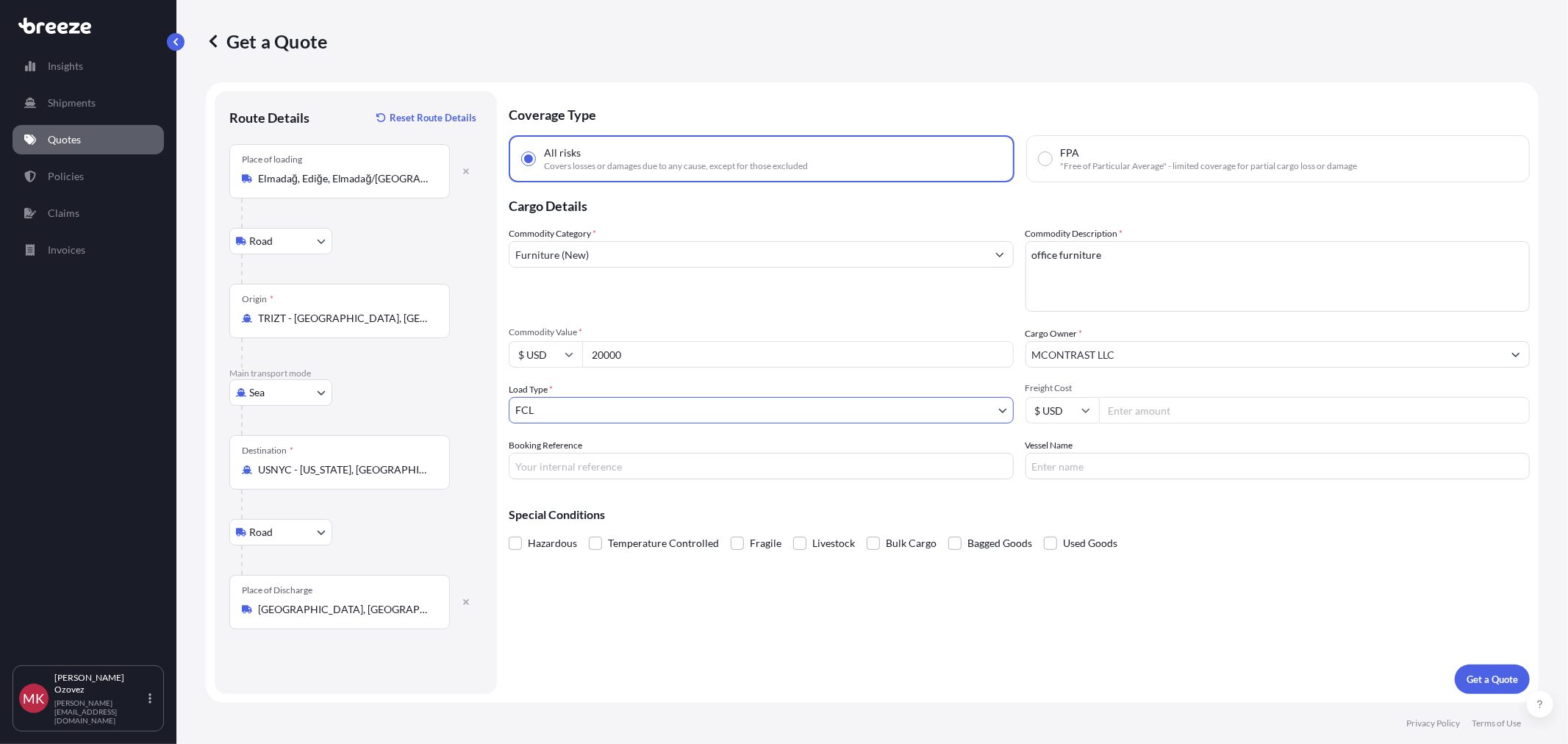
click at [1178, 414] on input "Freight Cost" at bounding box center [1315, 410] width 432 height 26
type input "4000"
click at [642, 468] on input "Booking Reference" at bounding box center [761, 465] width 505 height 26
type input "tba"
click at [1067, 466] on input "Vessel Name" at bounding box center [1278, 465] width 505 height 26
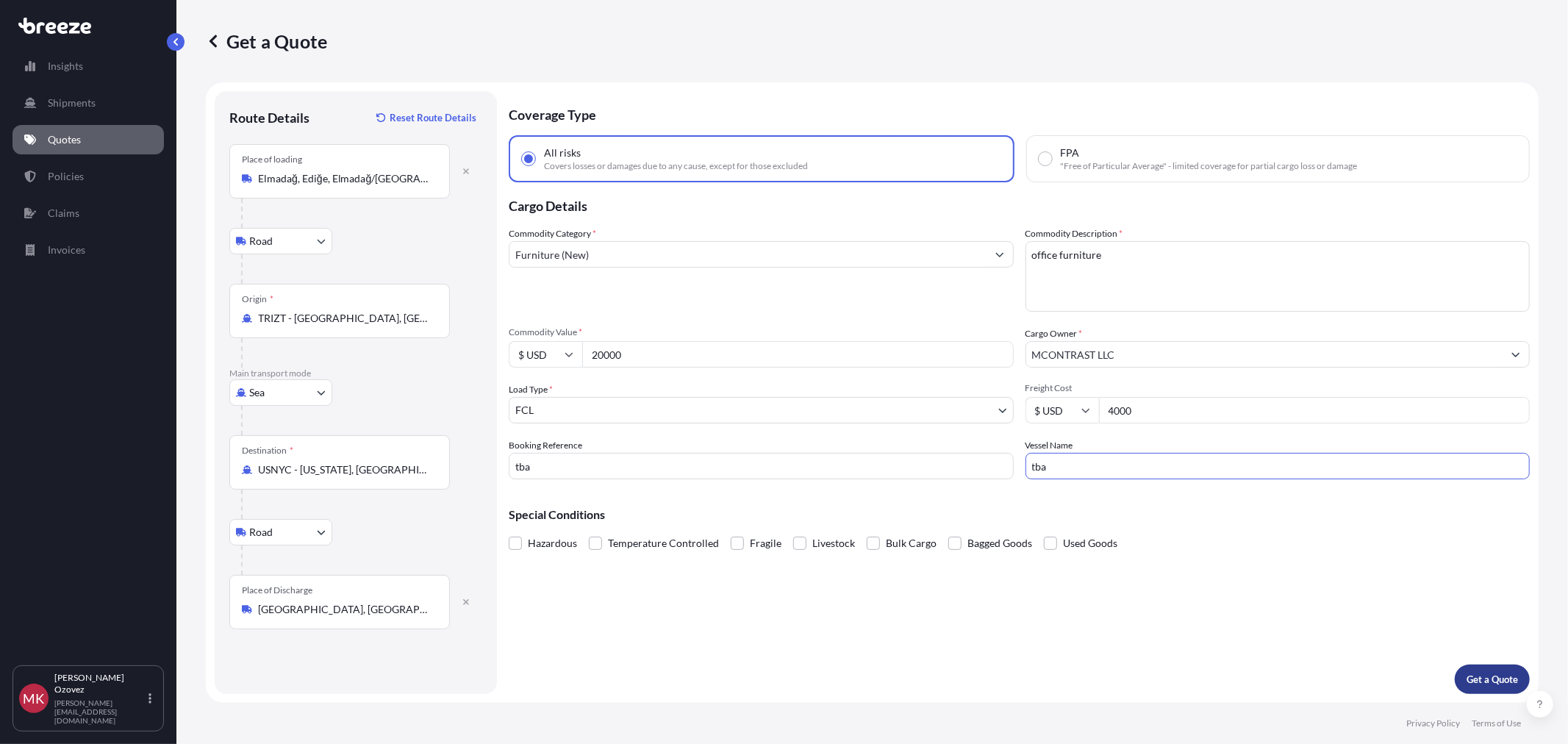
type input "tba"
click at [1471, 681] on p "Get a Quote" at bounding box center [1493, 679] width 52 height 15
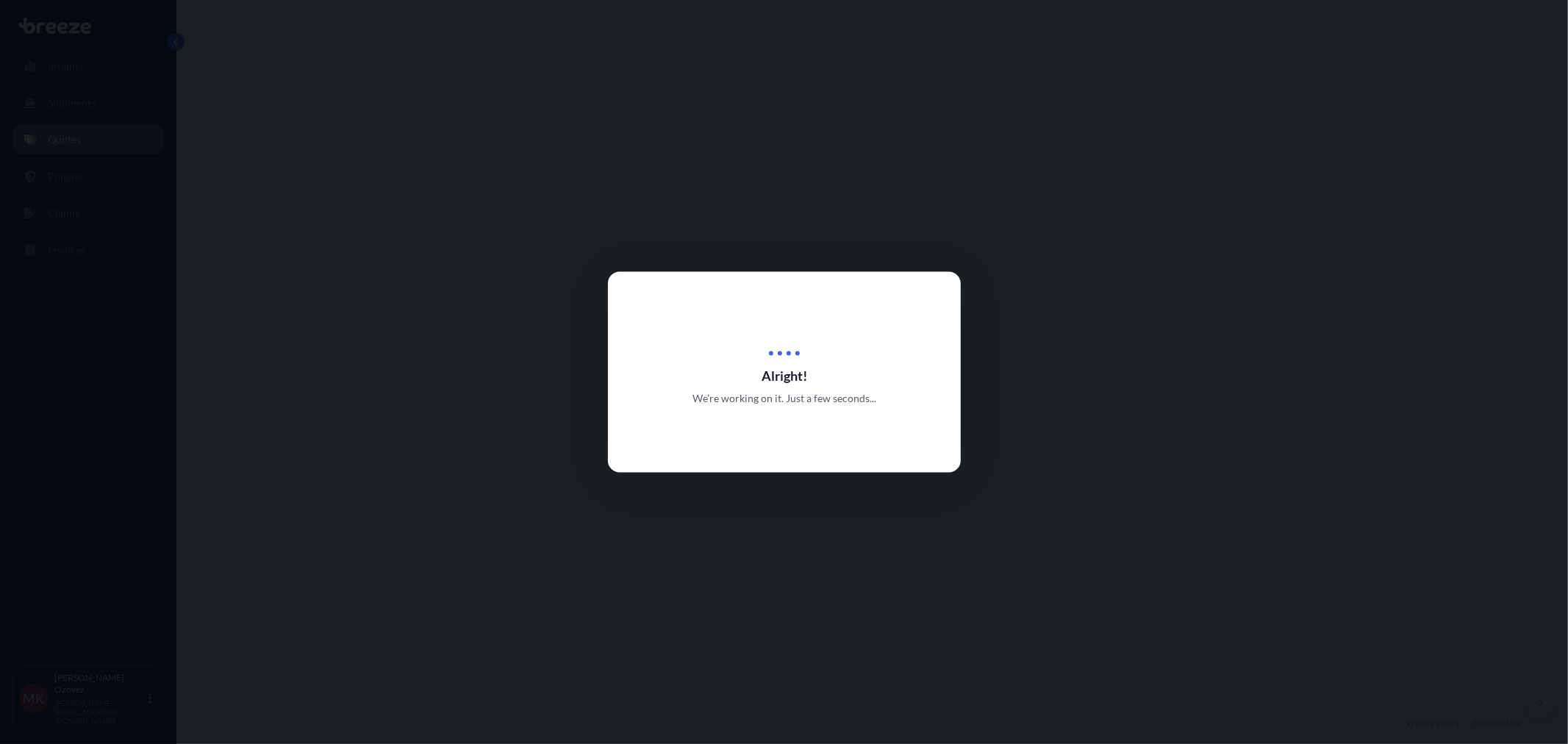
select select "Road"
select select "Sea"
select select "Road"
select select "2"
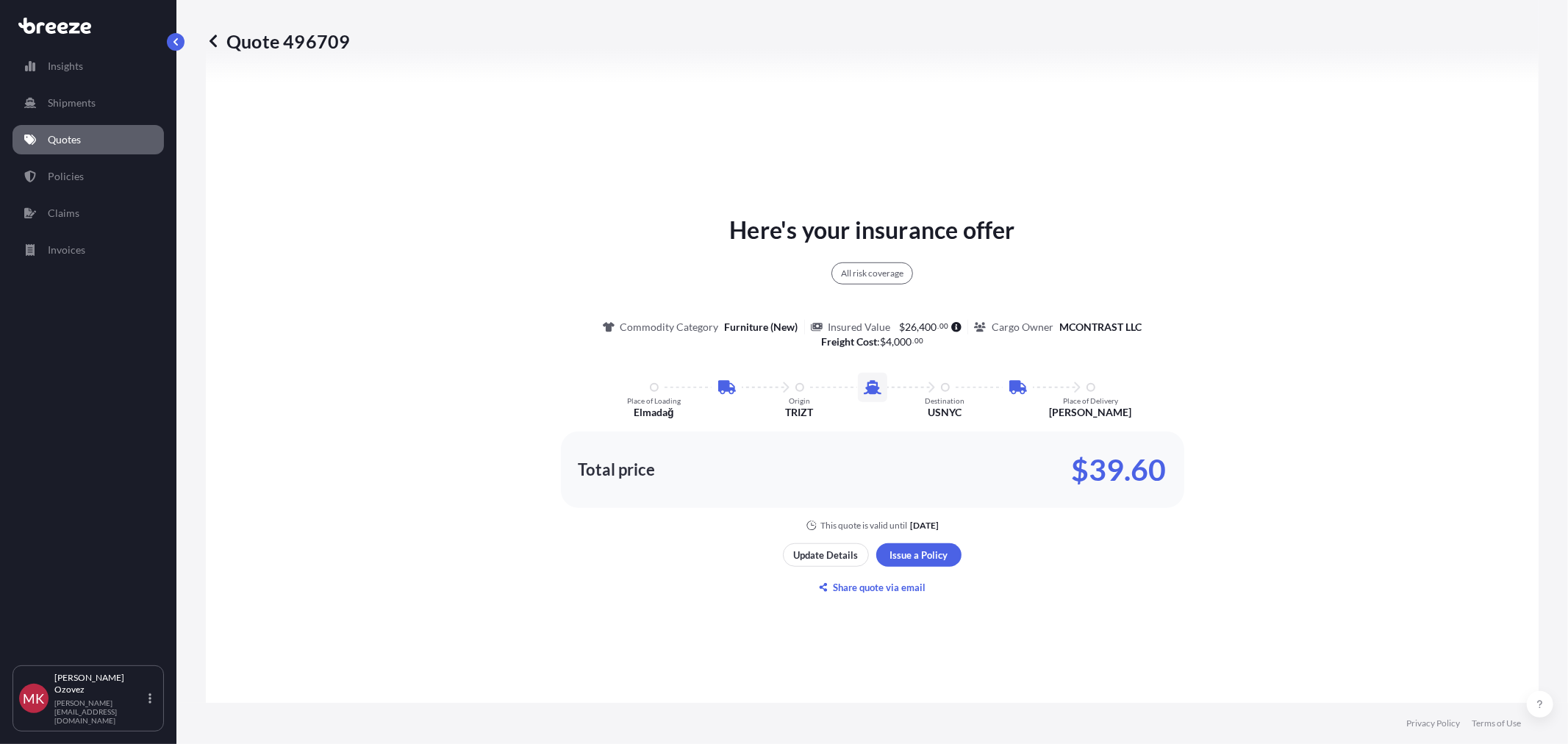
scroll to position [671, 0]
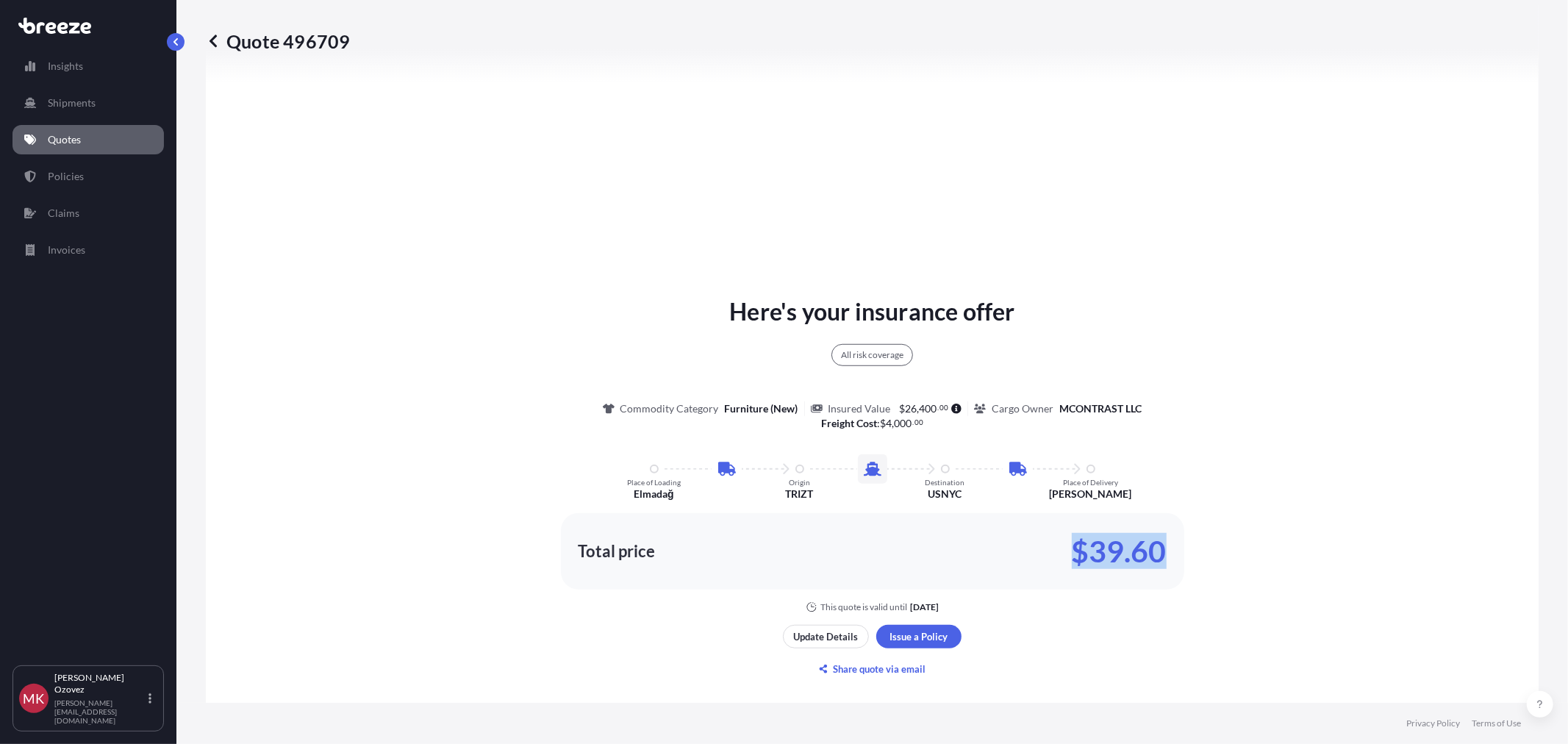
drag, startPoint x: 1068, startPoint y: 552, endPoint x: 1177, endPoint y: 564, distance: 109.7
click at [1177, 564] on div "Total price $39.60" at bounding box center [873, 551] width 623 height 76
click at [1096, 563] on p "$39.60" at bounding box center [1119, 552] width 94 height 24
drag, startPoint x: 1067, startPoint y: 553, endPoint x: 1165, endPoint y: 562, distance: 98.4
click at [1165, 562] on div "Total price $39.60" at bounding box center [873, 551] width 623 height 76
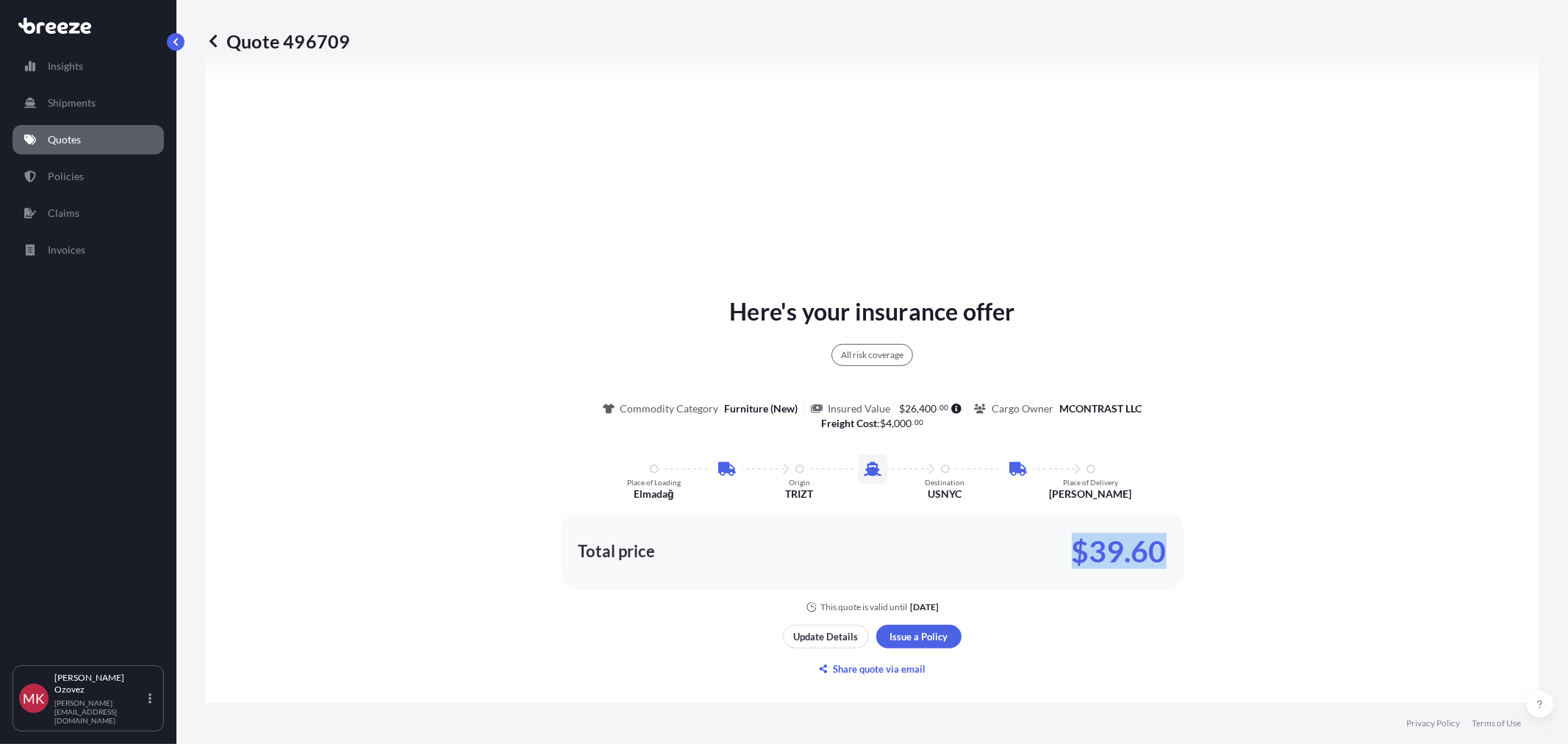
click at [1072, 549] on p "$39.60" at bounding box center [1119, 552] width 94 height 24
drag, startPoint x: 1065, startPoint y: 547, endPoint x: 1162, endPoint y: 550, distance: 97.0
click at [1162, 550] on div "Total price $39.60" at bounding box center [873, 551] width 623 height 76
click at [1125, 561] on p "$39.60" at bounding box center [1119, 552] width 94 height 24
drag, startPoint x: 1064, startPoint y: 552, endPoint x: 1169, endPoint y: 549, distance: 105.0
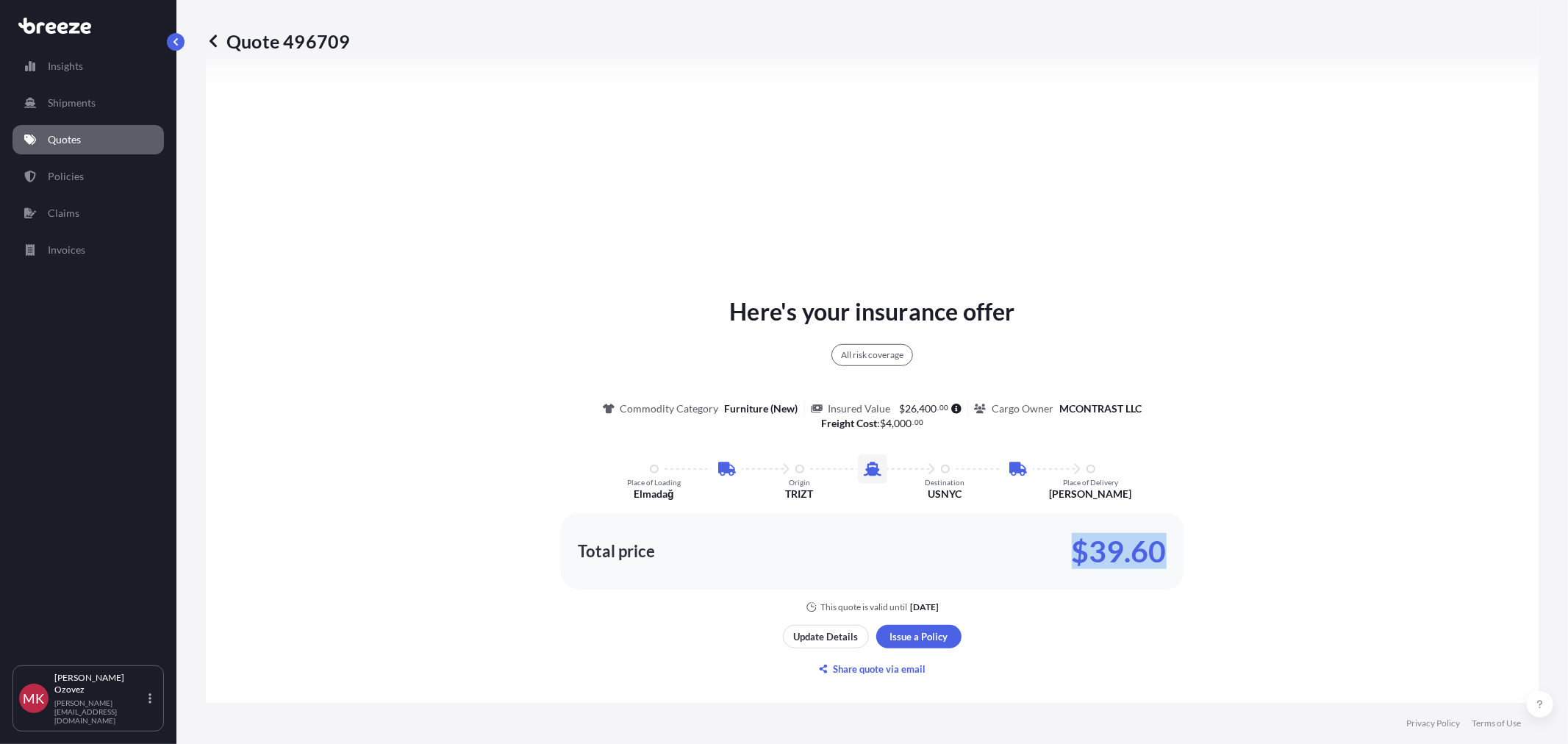
click at [1169, 549] on div "Total price $39.60" at bounding box center [873, 551] width 623 height 76
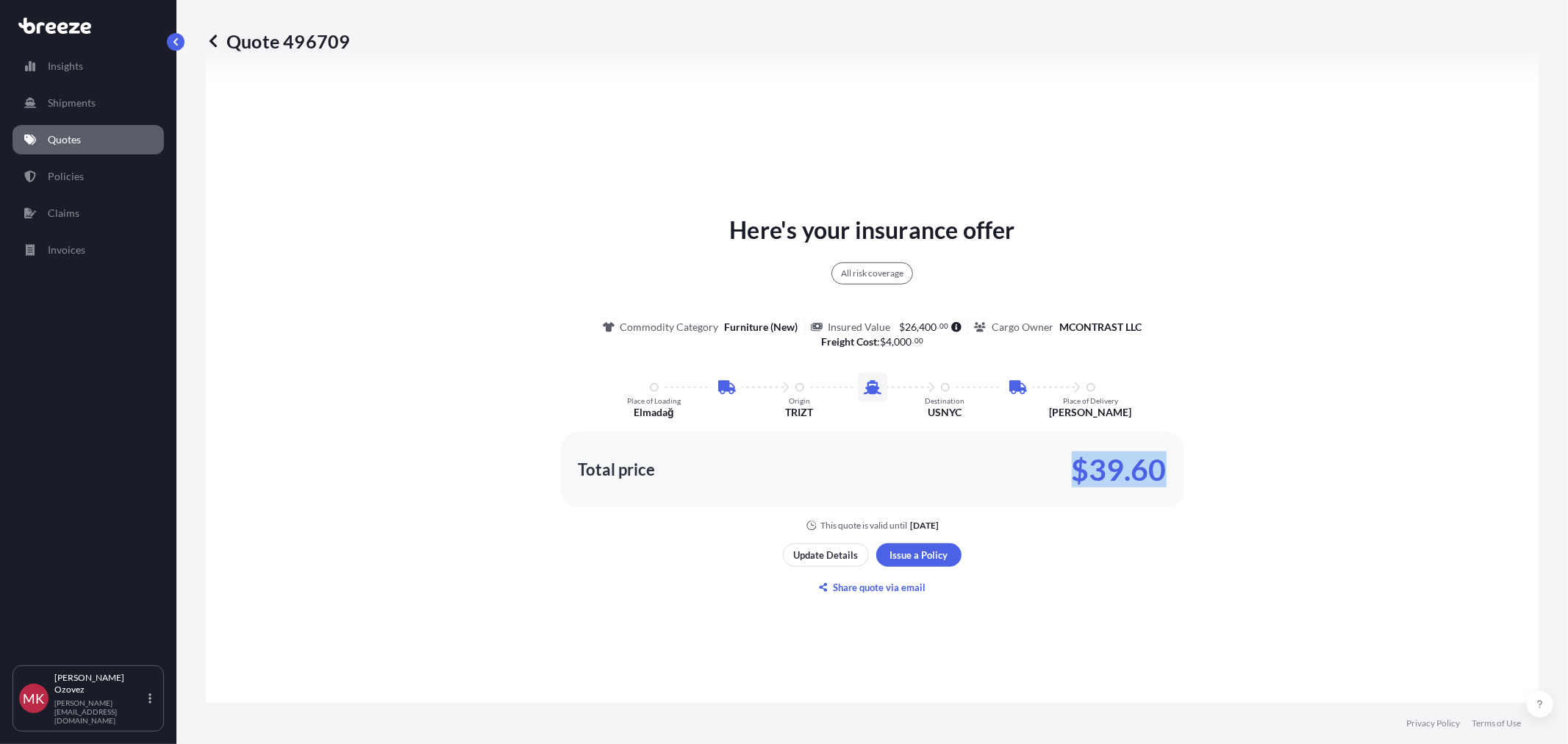
click at [1087, 488] on div "Total price $39.60" at bounding box center [873, 470] width 623 height 76
drag, startPoint x: 1070, startPoint y: 469, endPoint x: 1164, endPoint y: 463, distance: 94.2
click at [1164, 463] on div "Total price $39.60" at bounding box center [873, 470] width 623 height 76
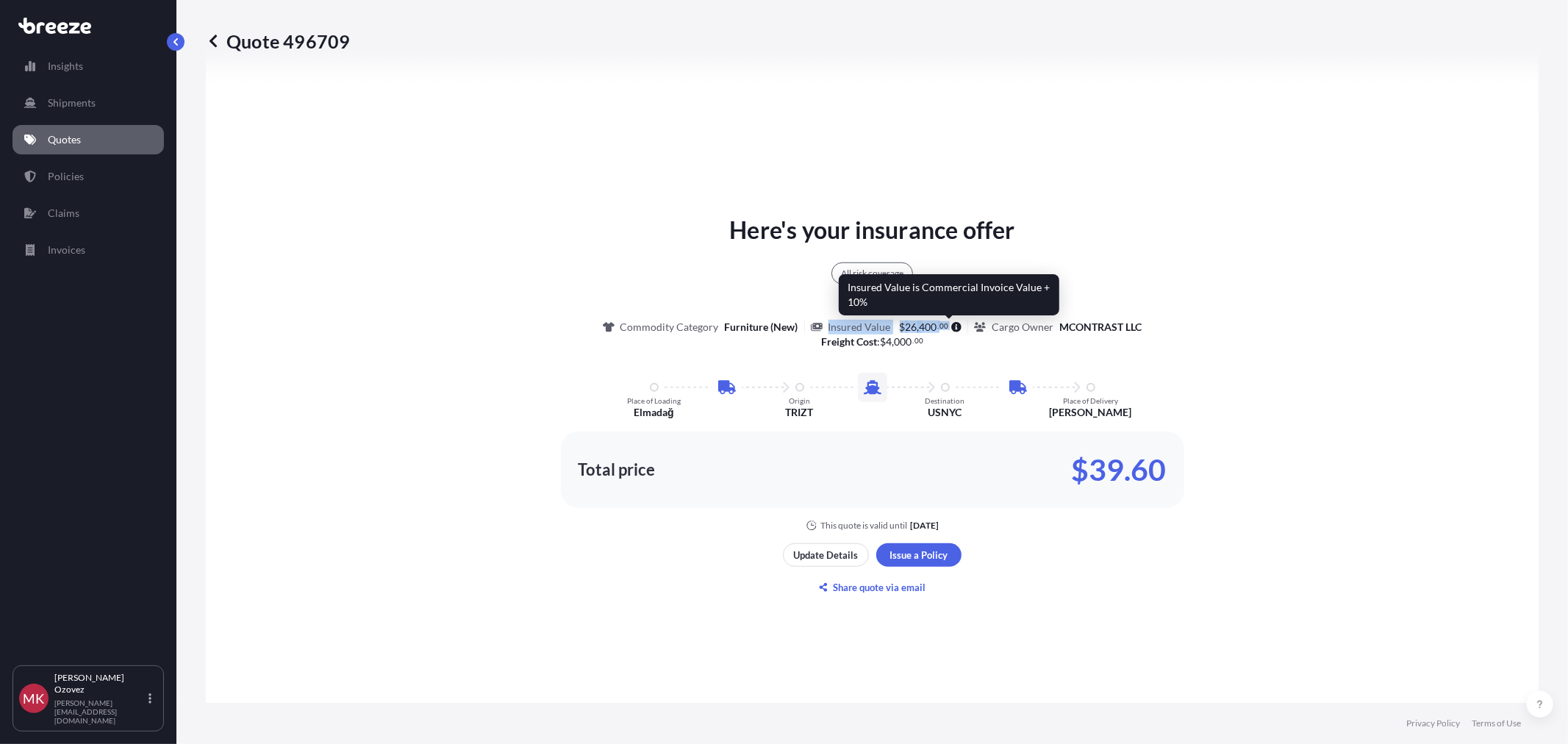
drag, startPoint x: 822, startPoint y: 326, endPoint x: 950, endPoint y: 323, distance: 128.0
click at [950, 323] on div "Insured Value $ 26 , 400 . 00" at bounding box center [889, 327] width 158 height 15
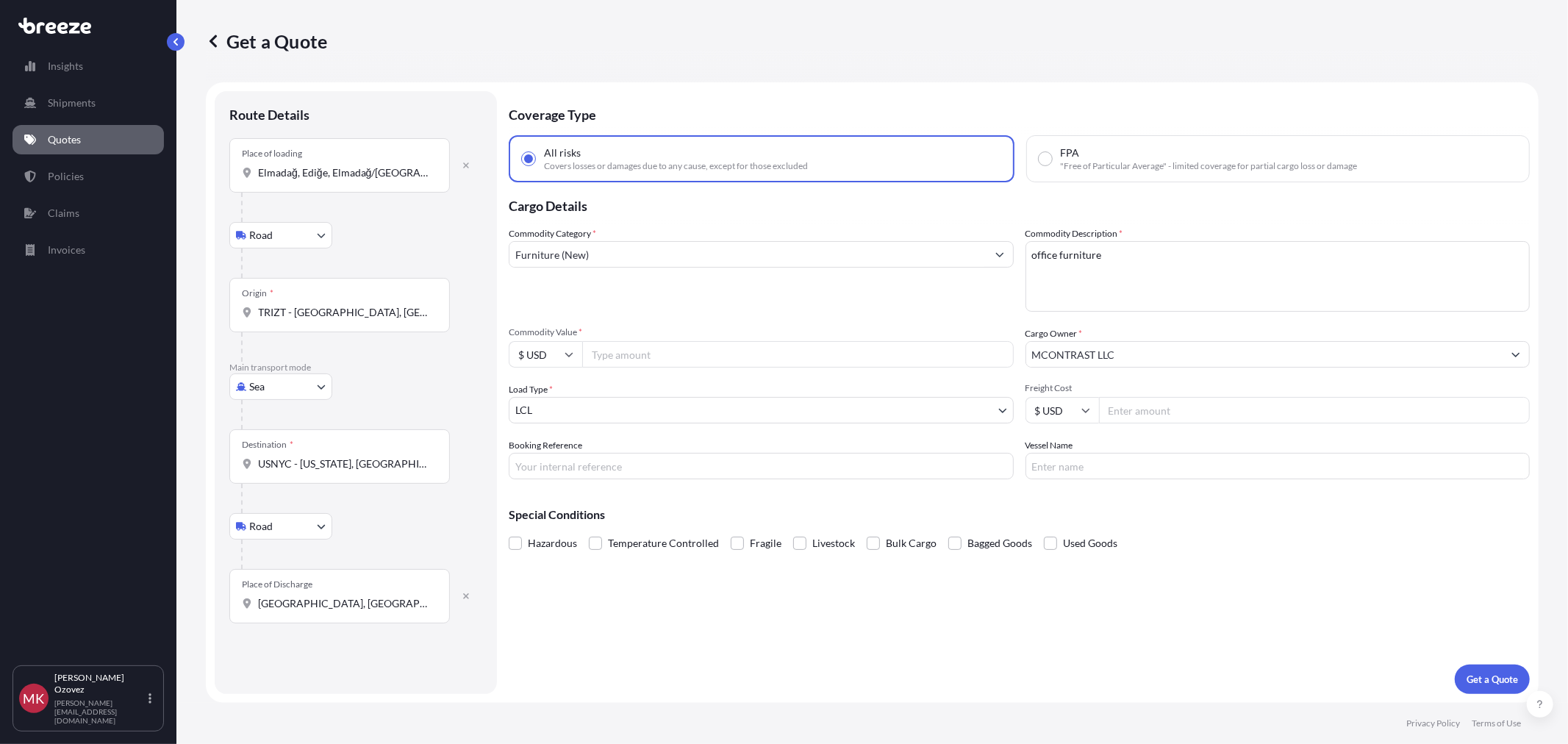
click at [354, 320] on div "Origin * TRIZT - [GEOGRAPHIC_DATA], [GEOGRAPHIC_DATA]" at bounding box center [340, 305] width 221 height 55
click at [354, 320] on input "TRIZT - [GEOGRAPHIC_DATA], [GEOGRAPHIC_DATA]" at bounding box center [345, 312] width 174 height 15
drag, startPoint x: 364, startPoint y: 312, endPoint x: 178, endPoint y: 303, distance: 186.2
click at [179, 303] on div "Get a Quote Route Details Place of loading [GEOGRAPHIC_DATA], Ediğe, [GEOGRAPHI…" at bounding box center [872, 351] width 1392 height 703
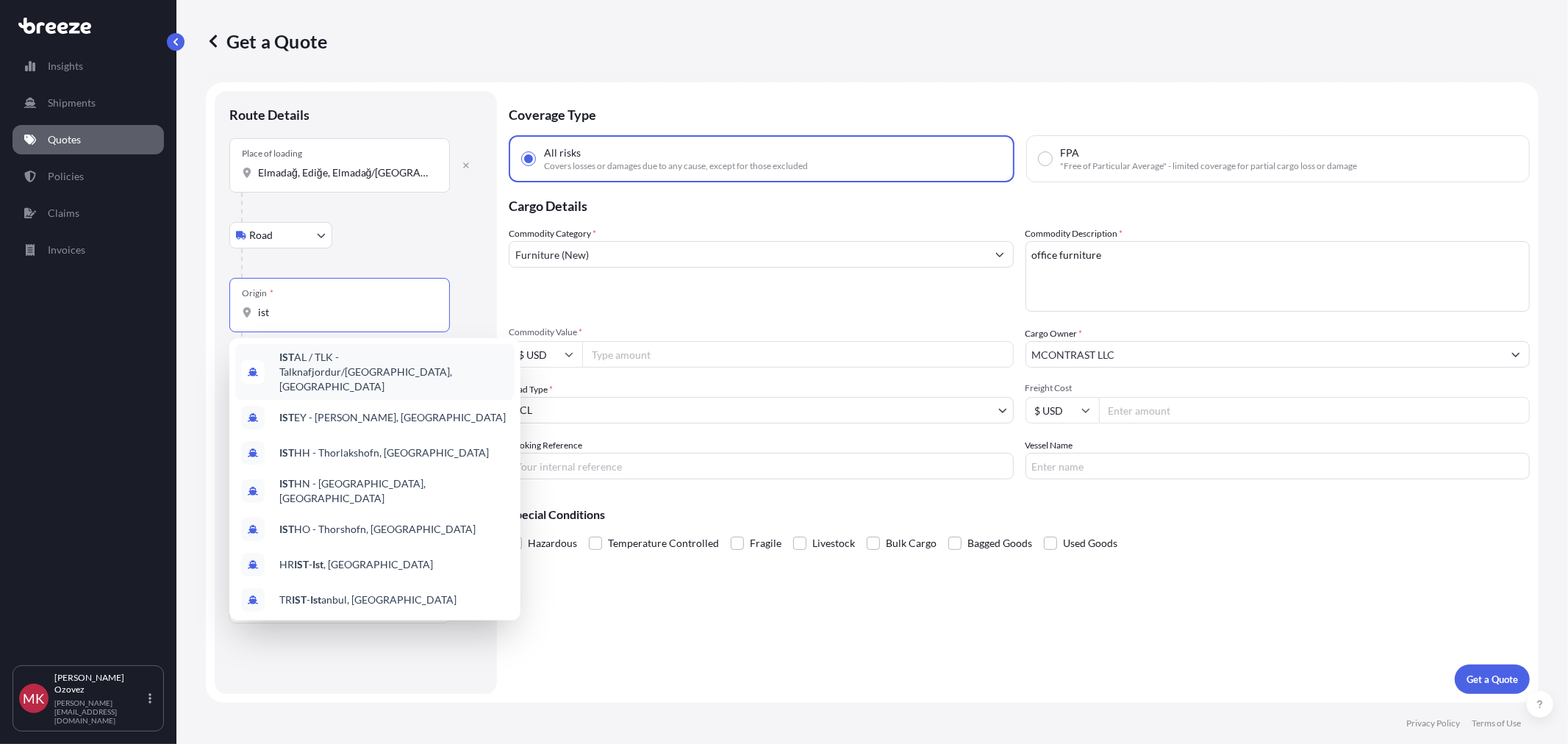
type input "ist"
click at [445, 248] on div "Road Road Rail" at bounding box center [356, 235] width 253 height 26
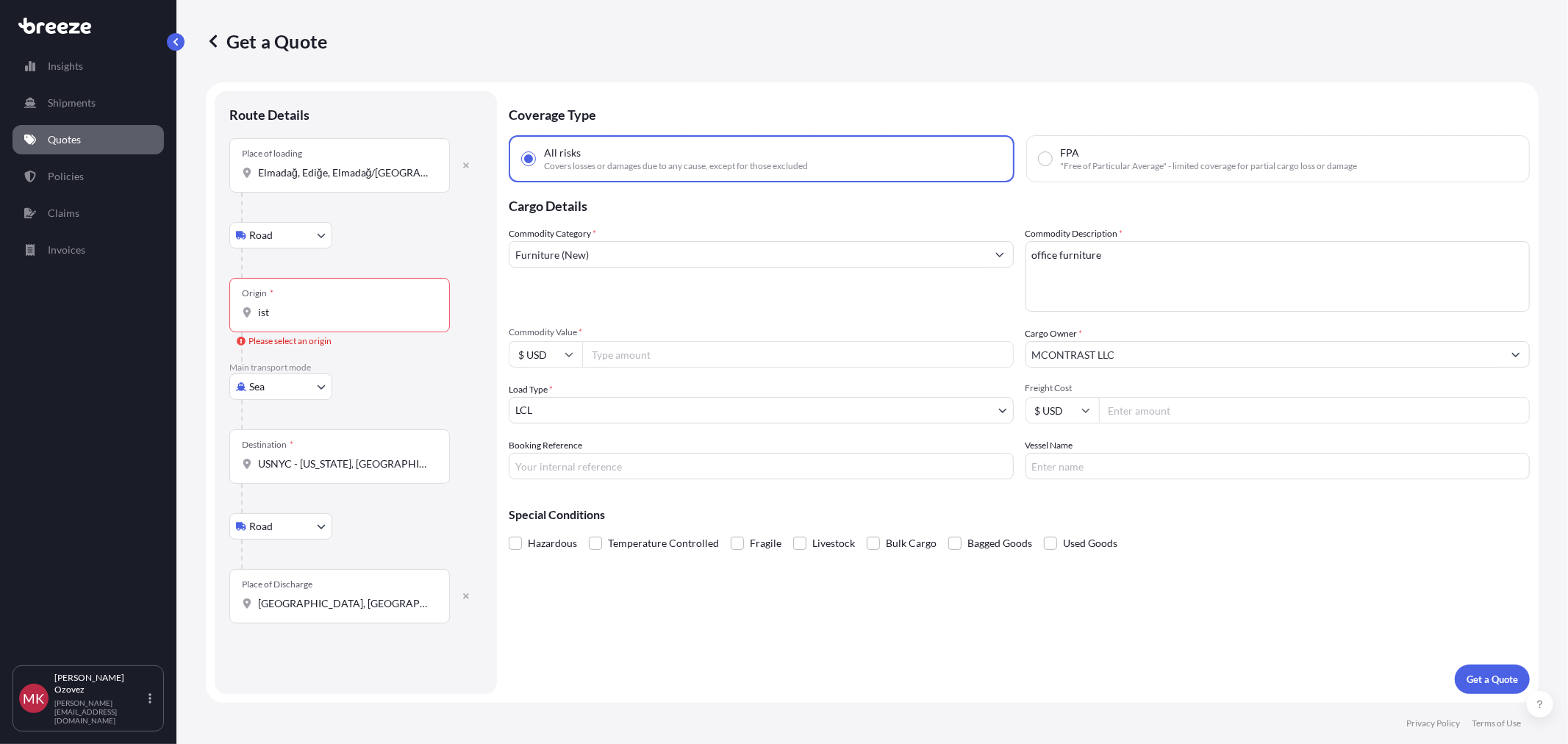
click at [305, 379] on body "0 options available. 10 options available. Insights Shipments Quotes Policies C…" at bounding box center [784, 372] width 1568 height 744
click at [280, 456] on div "Air" at bounding box center [280, 451] width 91 height 26
click at [306, 329] on div "Origin *" at bounding box center [340, 310] width 221 height 55
click at [306, 326] on input "Origin *" at bounding box center [345, 318] width 174 height 15
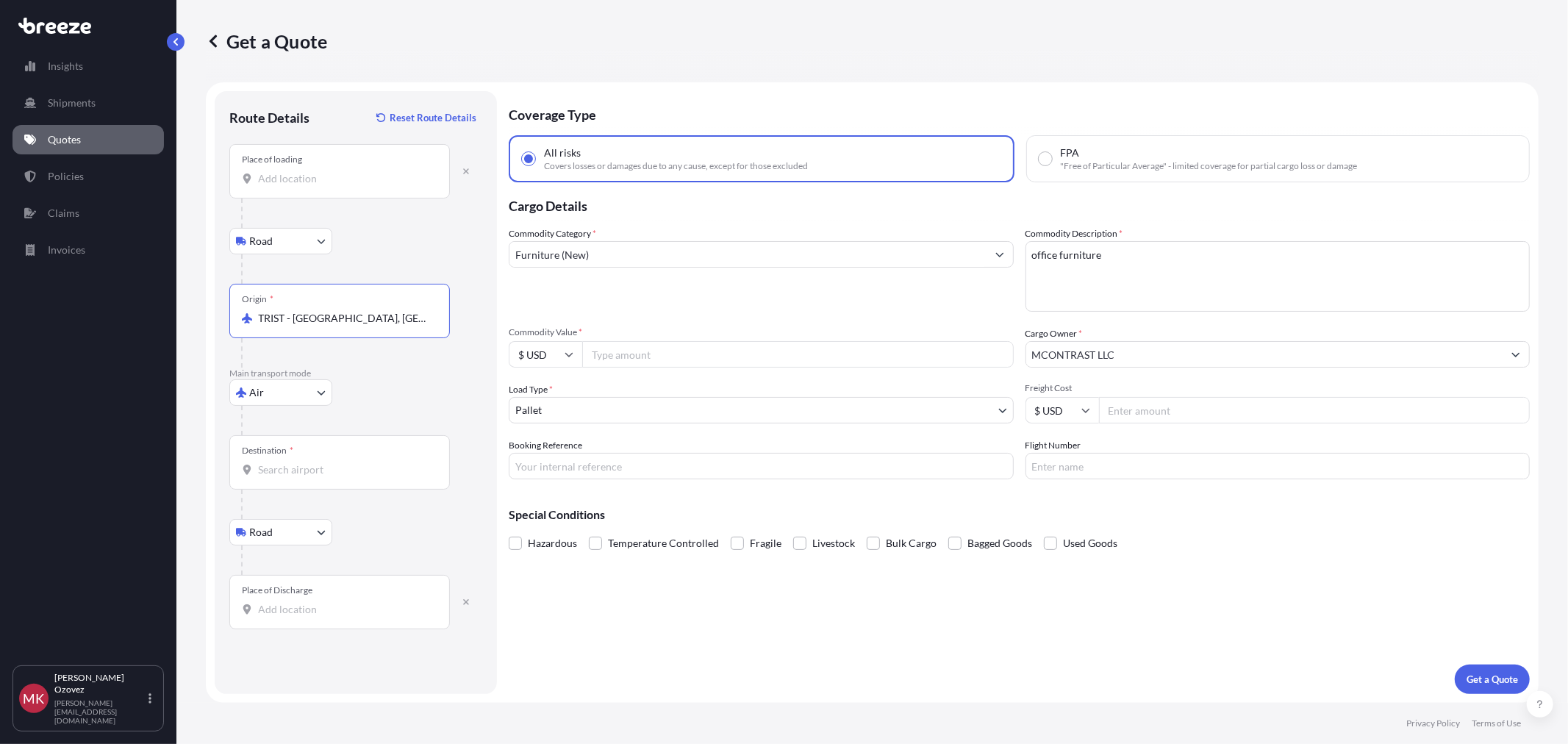
type input "TRIST - [GEOGRAPHIC_DATA], [GEOGRAPHIC_DATA]"
click at [289, 469] on input "Destination *" at bounding box center [345, 470] width 174 height 15
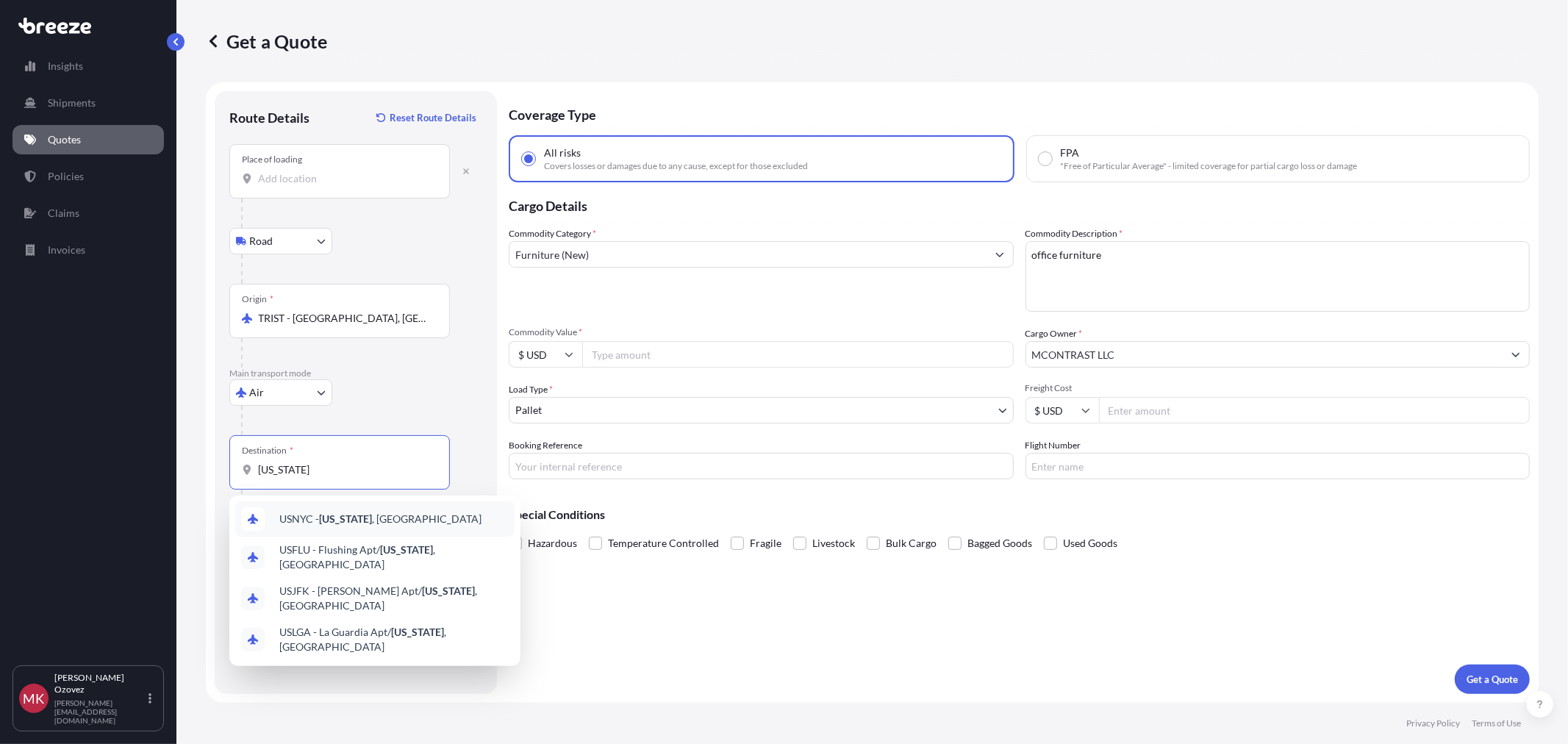
click at [393, 518] on span "USNYC - [US_STATE] , [GEOGRAPHIC_DATA]" at bounding box center [380, 519] width 202 height 15
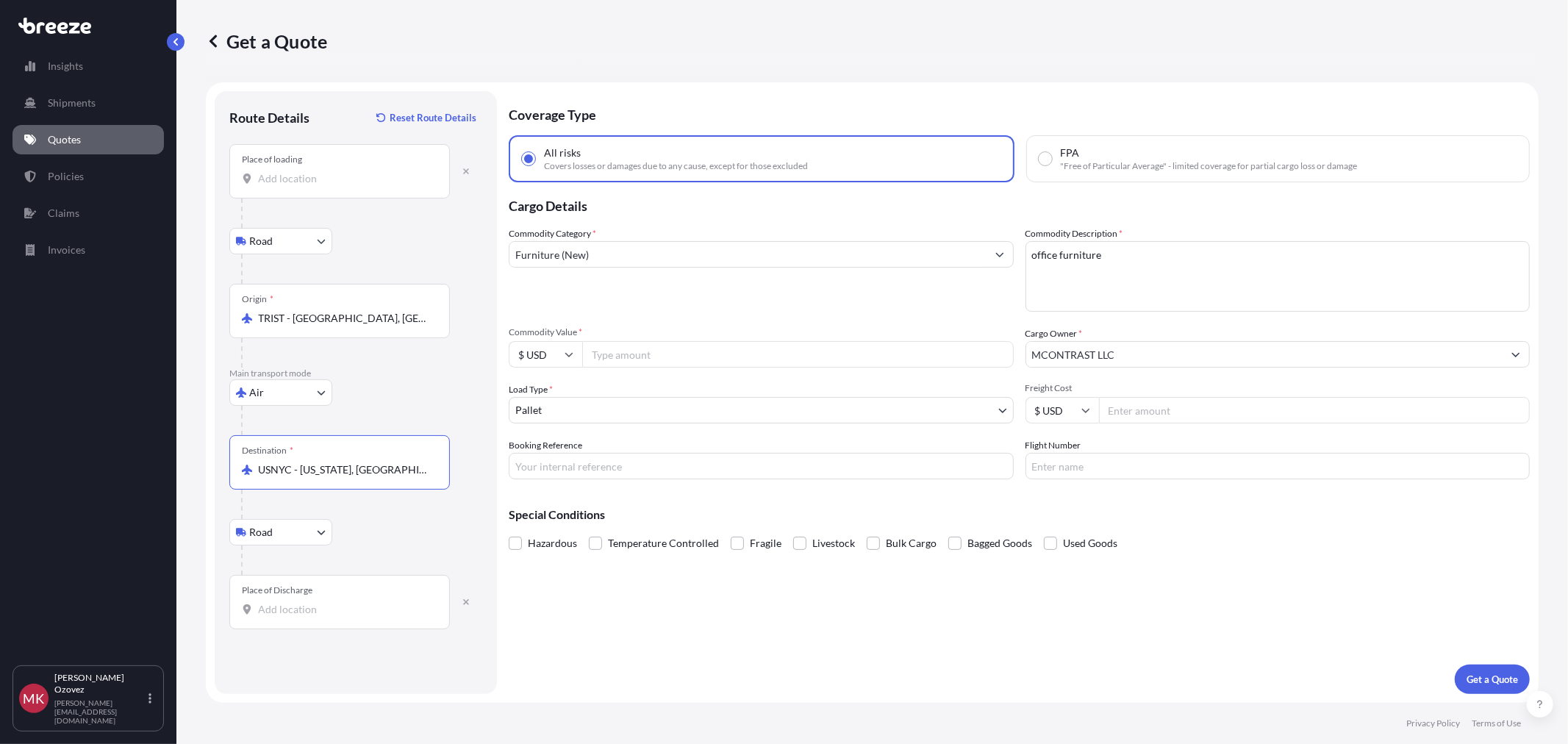
type input "USNYC - [US_STATE], [GEOGRAPHIC_DATA]"
click at [980, 414] on body "4 options available. Insights Shipments Quotes Policies Claims Invoices [PERSON…" at bounding box center [784, 372] width 1568 height 744
click at [306, 395] on body "Insights Shipments Quotes Policies Claims Invoices [PERSON_NAME] [PERSON_NAME][…" at bounding box center [784, 372] width 1568 height 744
click at [295, 429] on div "Sea" at bounding box center [280, 430] width 91 height 26
click at [728, 412] on body "Insights Shipments Quotes Policies Claims Invoices [PERSON_NAME] [EMAIL_ADDRESS…" at bounding box center [784, 372] width 1568 height 744
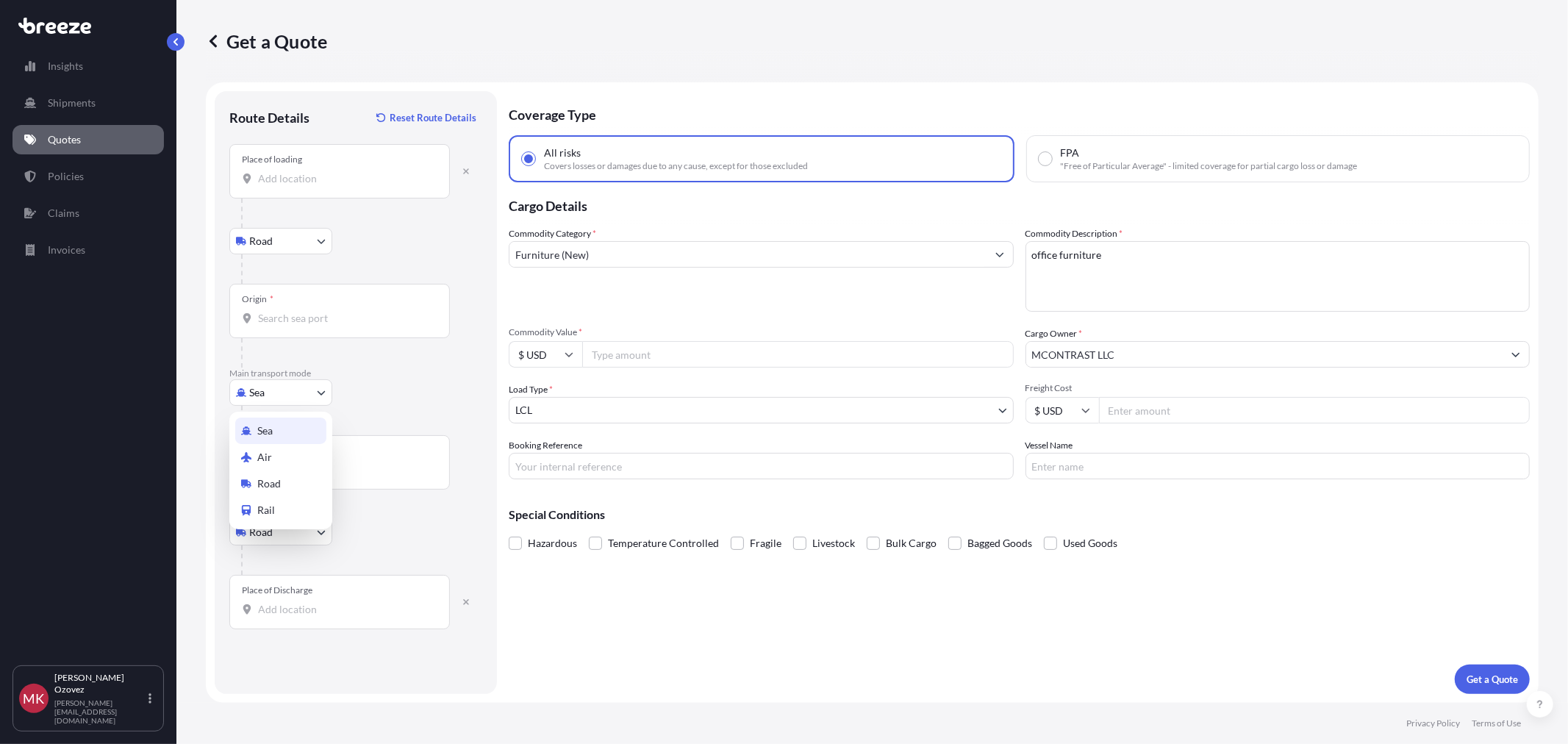
click at [293, 394] on body "Insights Shipments Quotes Policies Claims Invoices [PERSON_NAME] [EMAIL_ADDRESS…" at bounding box center [784, 372] width 1568 height 744
click at [255, 459] on div "Air" at bounding box center [280, 457] width 91 height 26
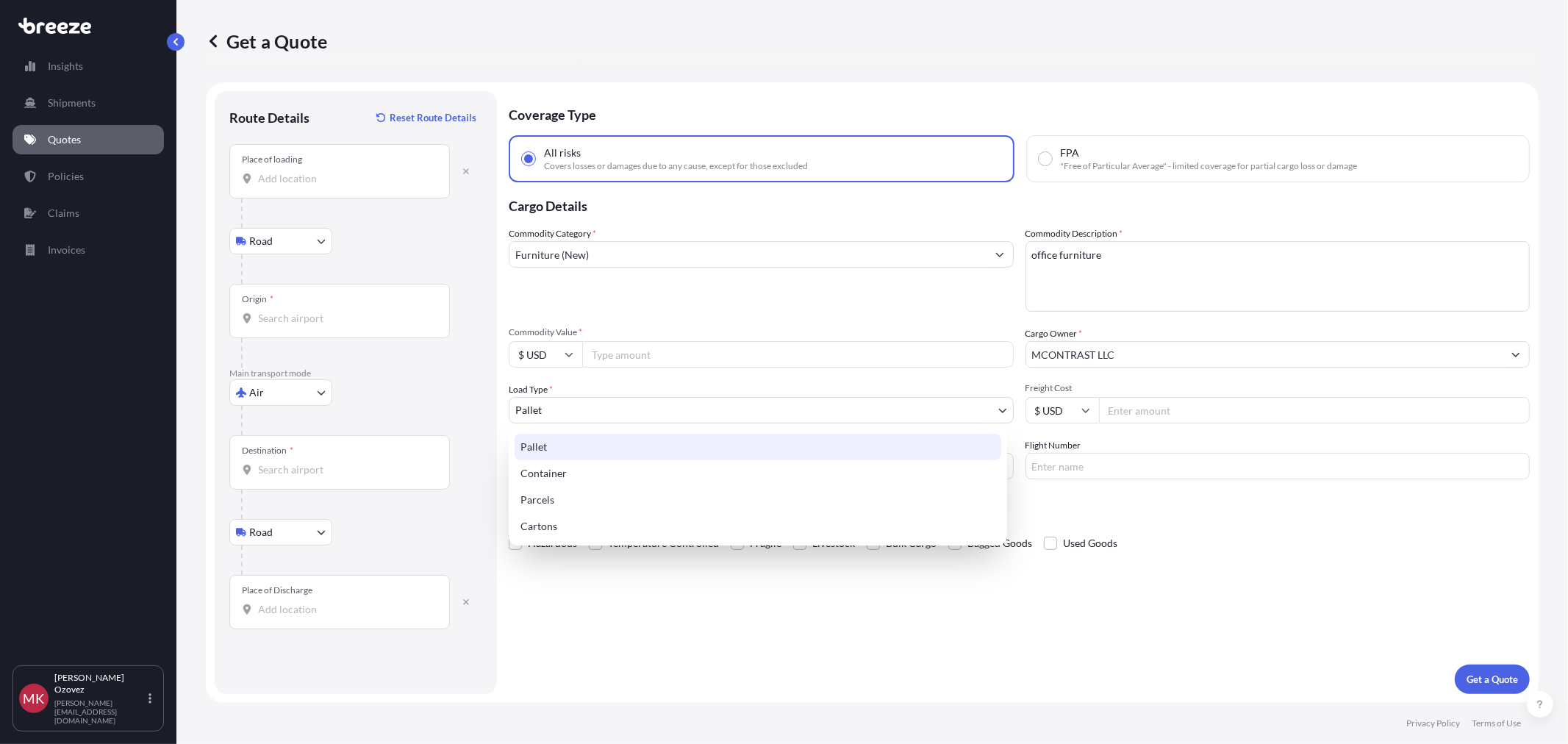
click at [714, 406] on body "Insights Shipments Quotes Policies Claims Invoices [PERSON_NAME] [EMAIL_ADDRESS…" at bounding box center [784, 372] width 1568 height 744
click at [690, 415] on body "Insights Shipments Quotes Policies Claims Invoices [PERSON_NAME] [EMAIL_ADDRESS…" at bounding box center [784, 372] width 1568 height 744
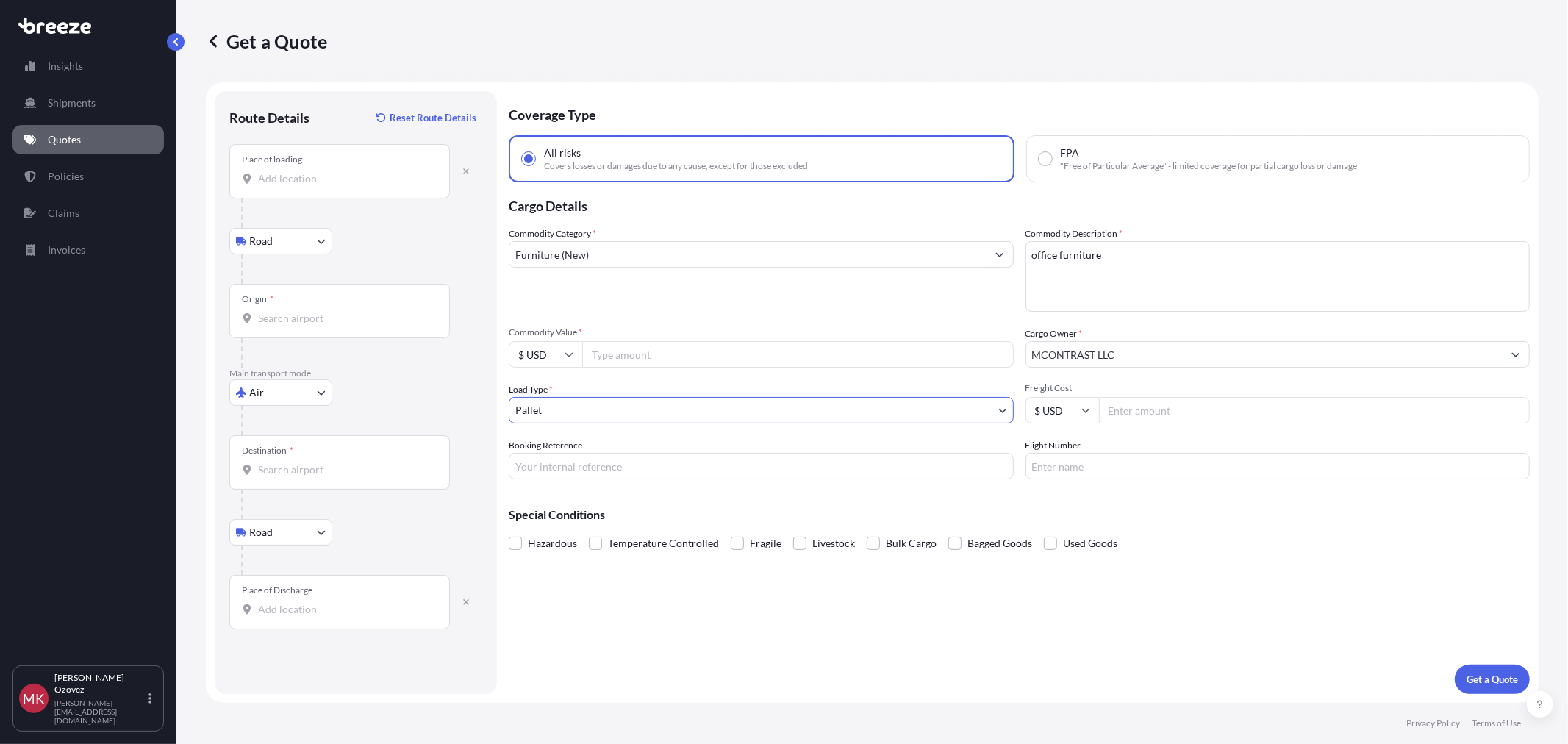
click at [274, 392] on body "Insights Shipments Quotes Policies Claims Invoices [PERSON_NAME] [EMAIL_ADDRESS…" at bounding box center [784, 372] width 1568 height 744
click at [253, 427] on div "Sea" at bounding box center [280, 430] width 91 height 26
click at [603, 413] on body "Insights Shipments Quotes Policies Claims Invoices [PERSON_NAME] [EMAIL_ADDRESS…" at bounding box center [784, 372] width 1568 height 744
click at [292, 394] on body "Insights Shipments Quotes Policies Claims Invoices [PERSON_NAME] [EMAIL_ADDRESS…" at bounding box center [784, 372] width 1568 height 744
click at [260, 465] on div "Air" at bounding box center [280, 457] width 91 height 26
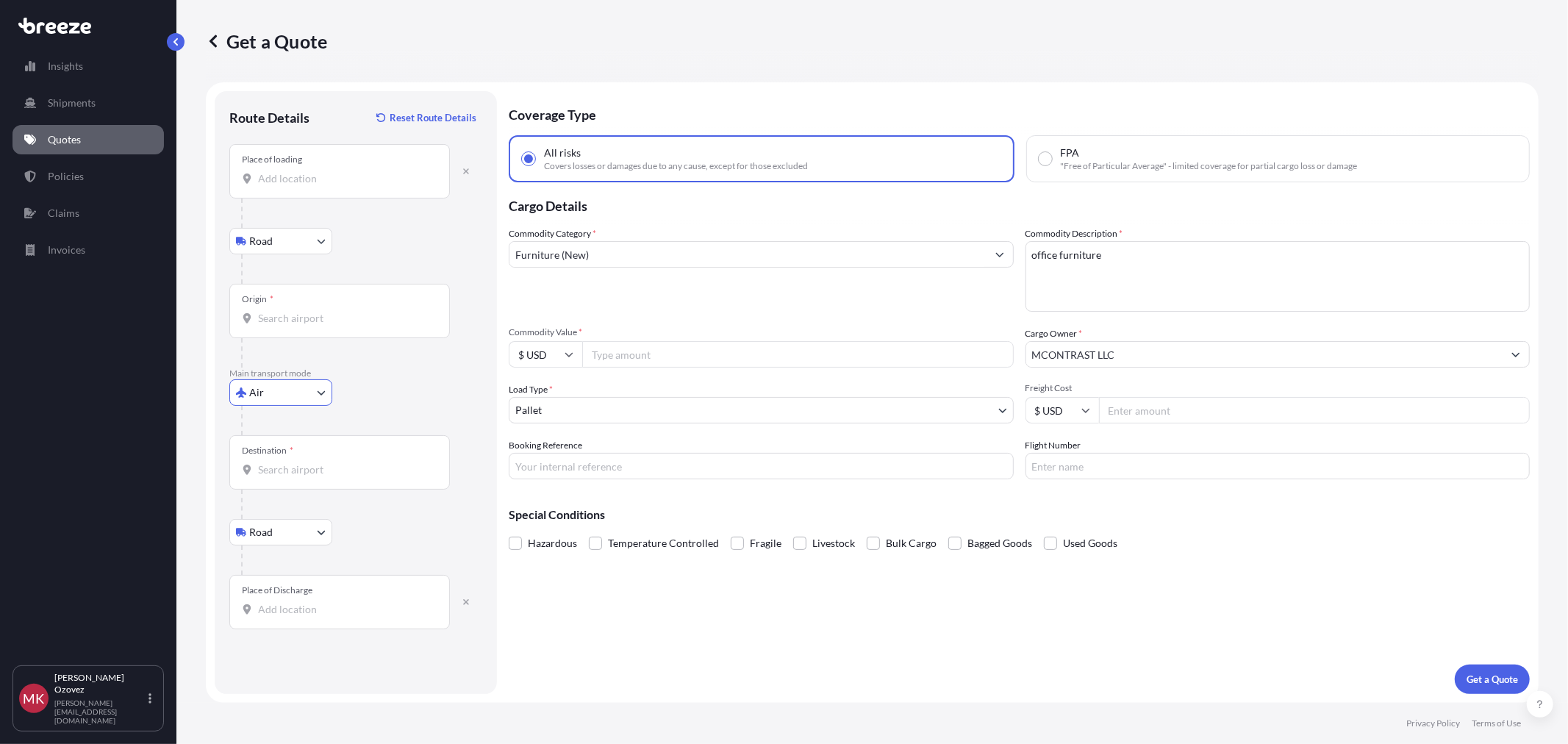
click at [572, 424] on div "Commodity Category * Furniture (New) Commodity Description * office furniture C…" at bounding box center [1019, 353] width 1021 height 253
click at [577, 414] on body "Insights Shipments Quotes Policies Claims Invoices [PERSON_NAME] [EMAIL_ADDRESS…" at bounding box center [784, 372] width 1568 height 744
